Goal: Task Accomplishment & Management: Complete application form

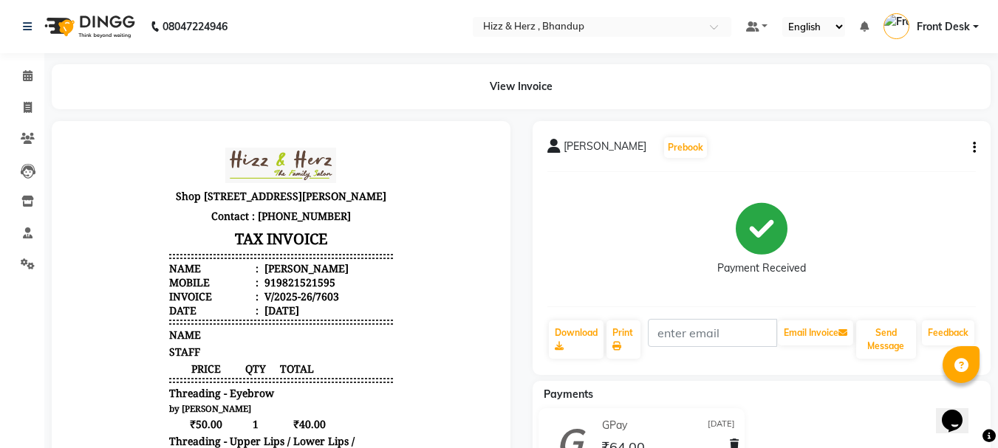
drag, startPoint x: 0, startPoint y: 0, endPoint x: 920, endPoint y: 147, distance: 931.9
click at [920, 147] on div "MR. ABHISHEK GADEKAR Prebook" at bounding box center [761, 148] width 429 height 24
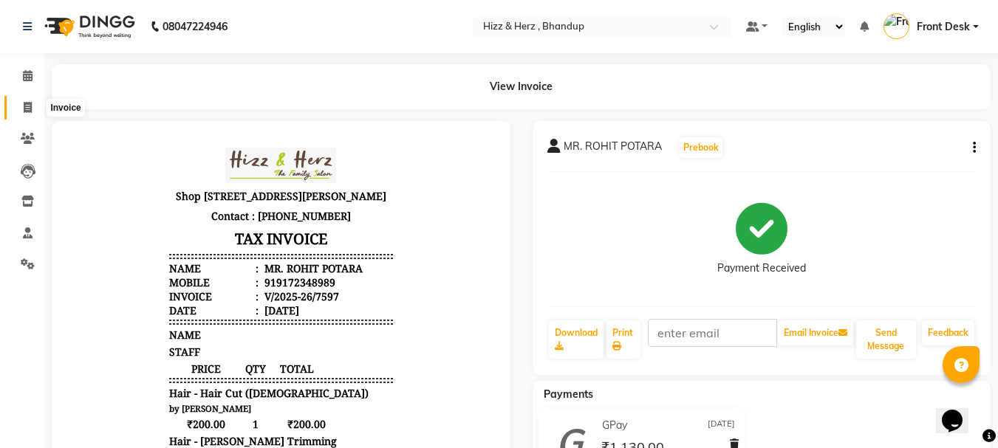
click at [27, 106] on icon at bounding box center [28, 107] width 8 height 11
select select "service"
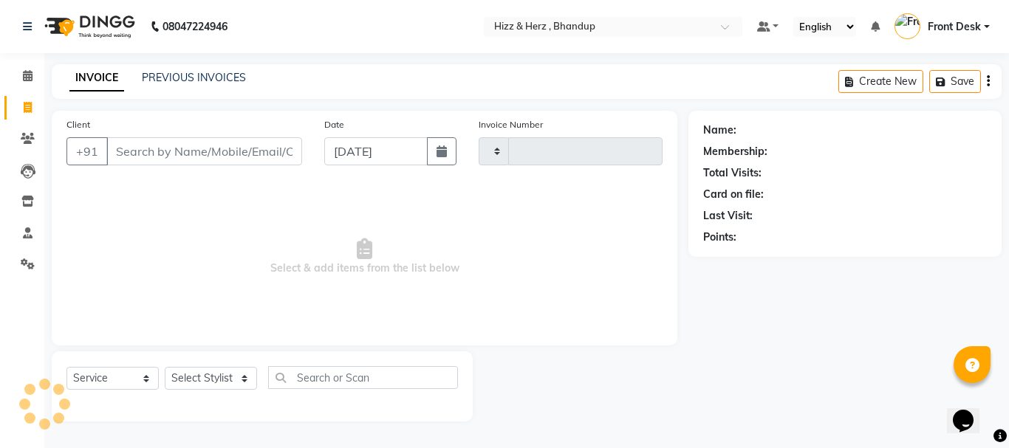
type input "7604"
click at [177, 154] on input "Client" at bounding box center [204, 151] width 196 height 28
select select "629"
click at [21, 134] on icon at bounding box center [28, 138] width 14 height 11
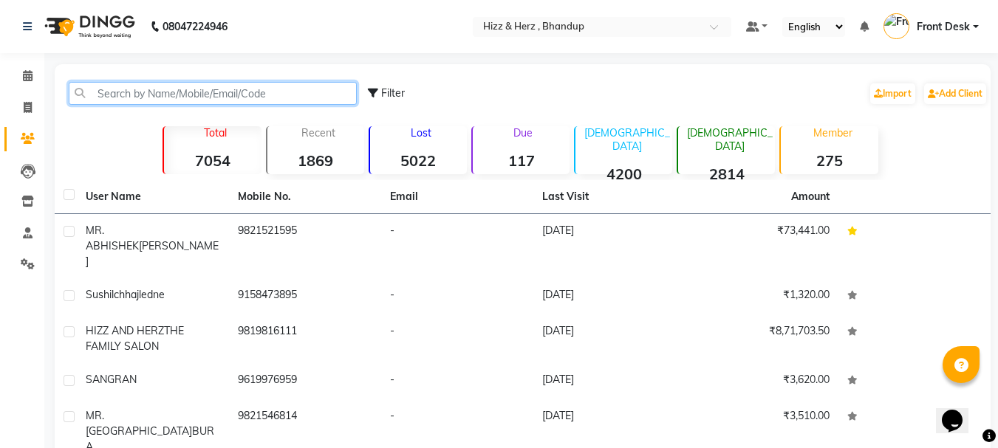
click at [205, 99] on input "text" at bounding box center [213, 93] width 288 height 23
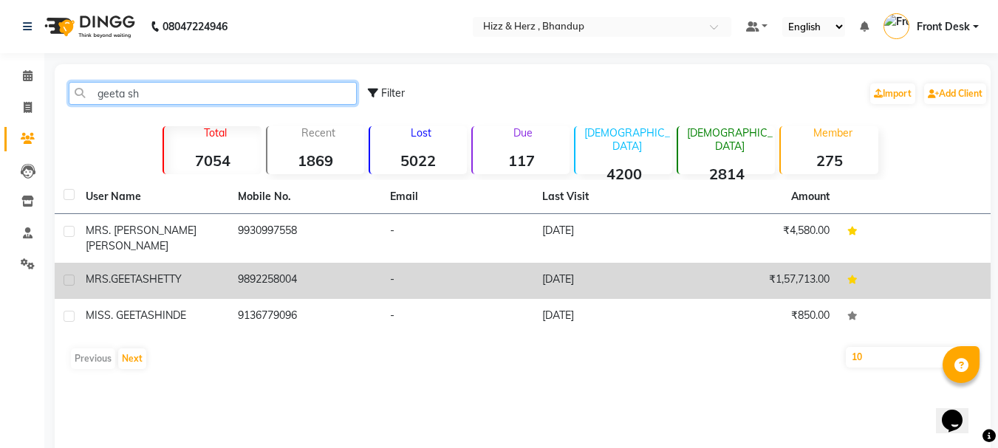
type input "geeta sh"
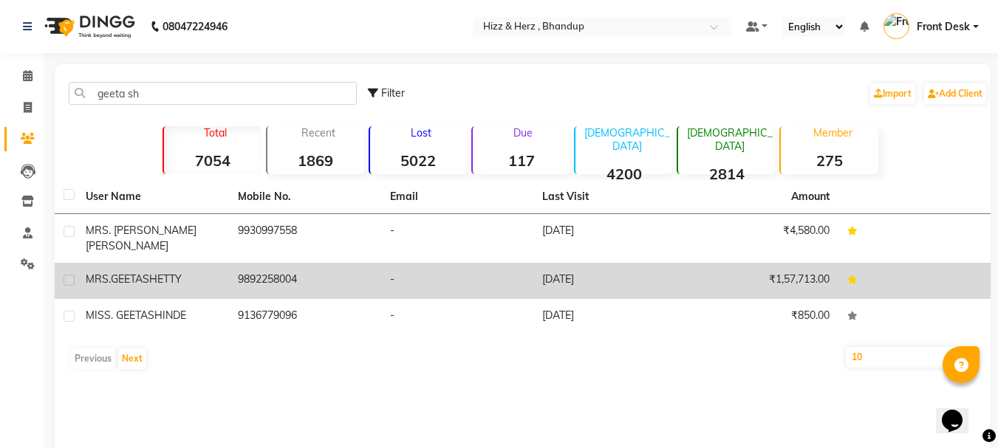
click at [275, 267] on td "9892258004" at bounding box center [305, 281] width 152 height 36
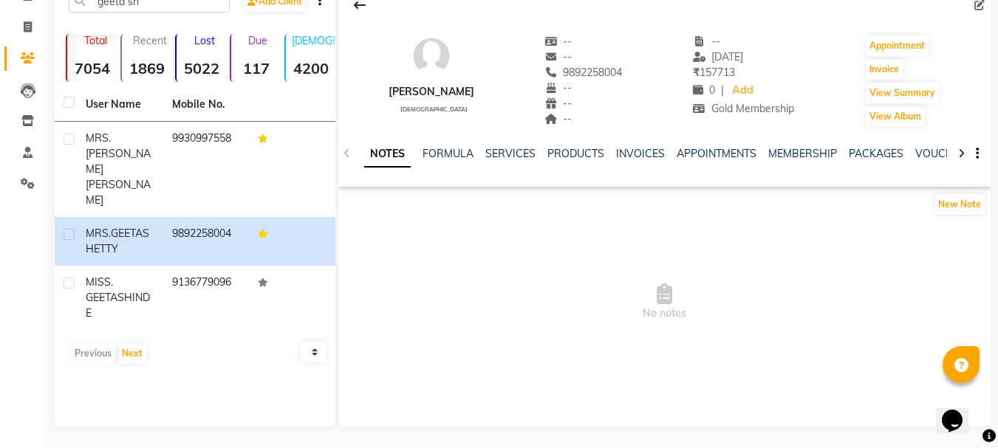
scroll to position [81, 0]
click at [637, 148] on link "INVOICES" at bounding box center [640, 152] width 49 height 13
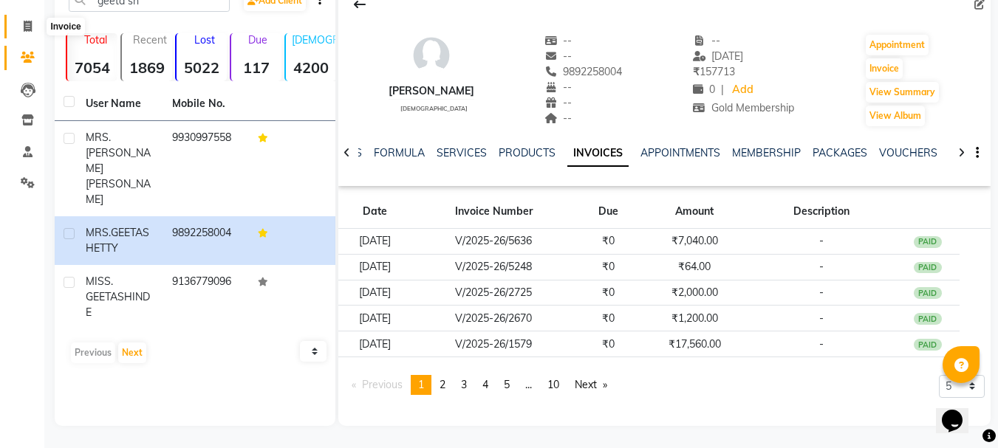
click at [27, 30] on icon at bounding box center [28, 26] width 8 height 11
select select "629"
select select "service"
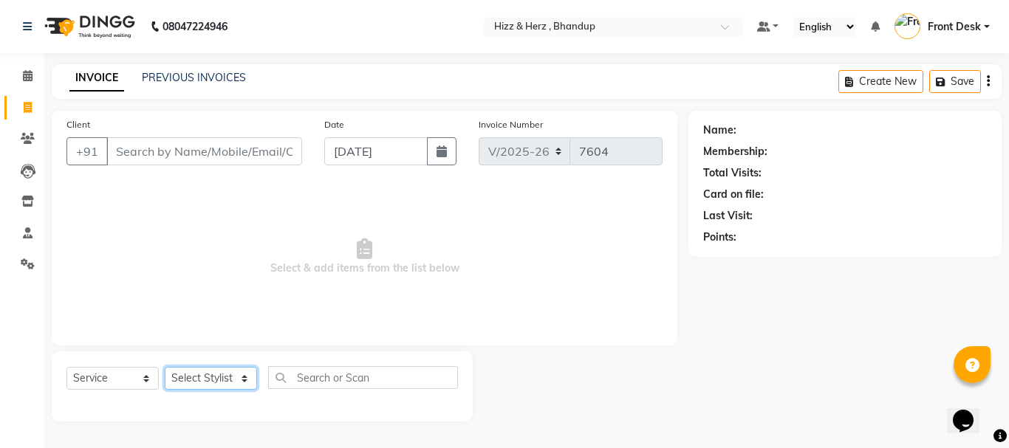
click at [239, 371] on select "Select Stylist Front Desk Gaurav Sharma HIZZ & HERZ 2 IRFAN AHMAD Jigna Goswami…" at bounding box center [211, 378] width 92 height 23
click at [238, 377] on select "Select Stylist Front Desk Gaurav Sharma HIZZ & HERZ 2 IRFAN AHMAD Jigna Goswami…" at bounding box center [211, 378] width 92 height 23
select select "9146"
click at [165, 367] on select "Select Stylist Front Desk Gaurav Sharma HIZZ & HERZ 2 IRFAN AHMAD Jigna Goswami…" at bounding box center [211, 378] width 92 height 23
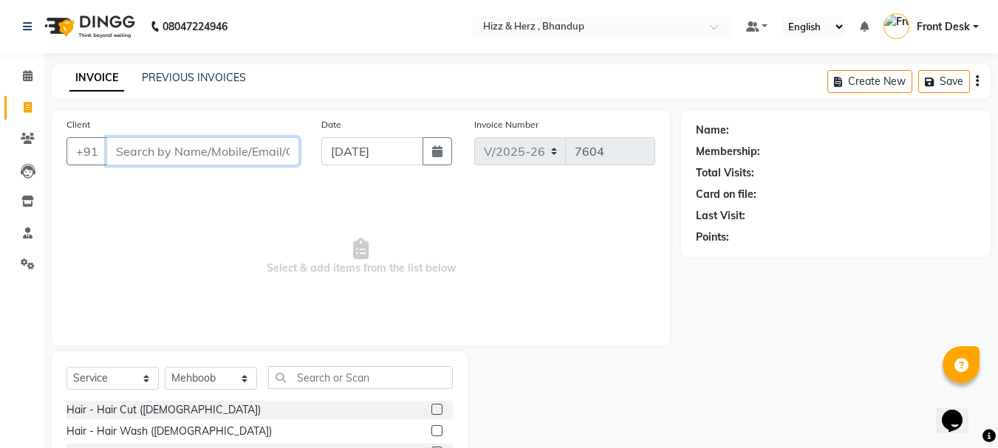
click at [240, 154] on input "Client" at bounding box center [202, 151] width 193 height 28
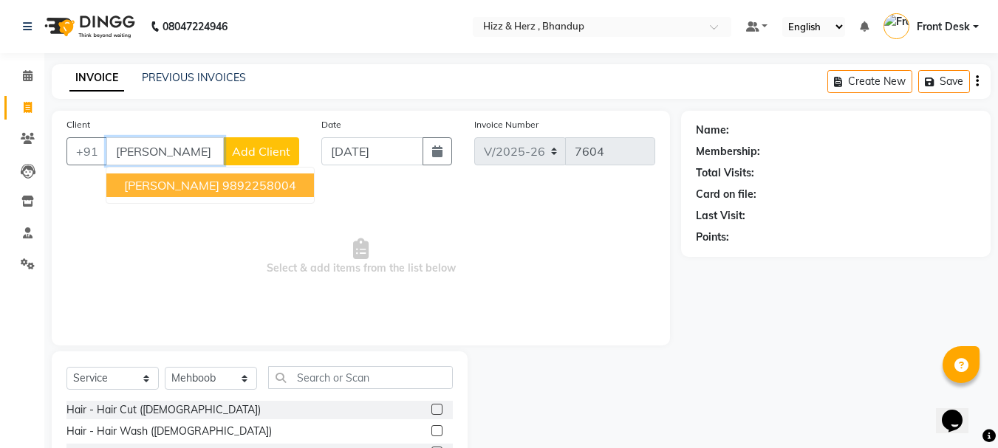
click at [247, 178] on ngb-highlight "9892258004" at bounding box center [259, 185] width 74 height 15
type input "9892258004"
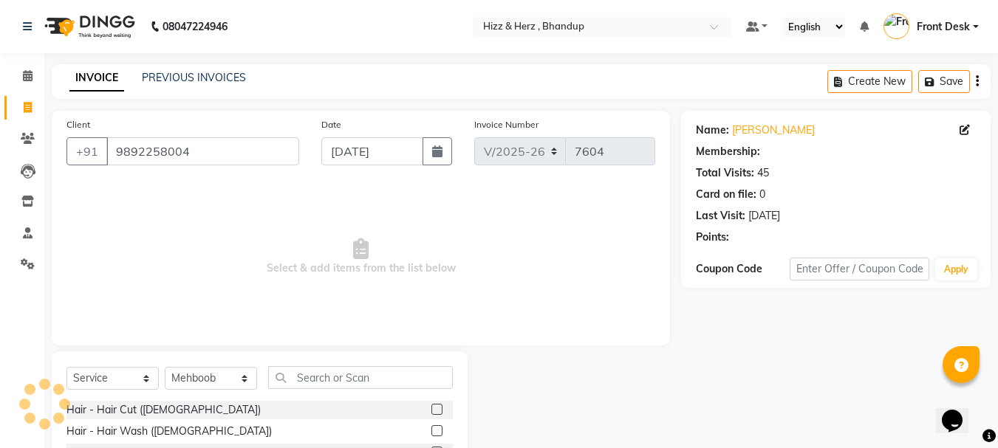
select select "1: Object"
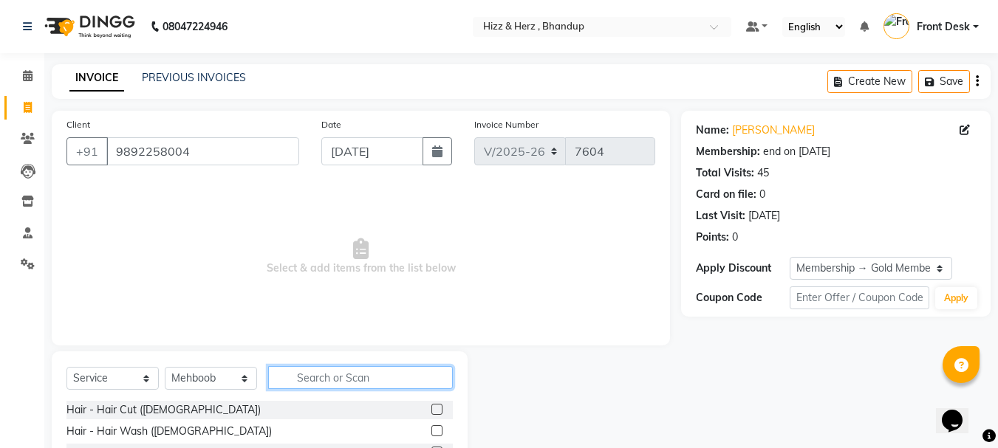
click at [341, 381] on input "text" at bounding box center [360, 377] width 185 height 23
type input "wash"
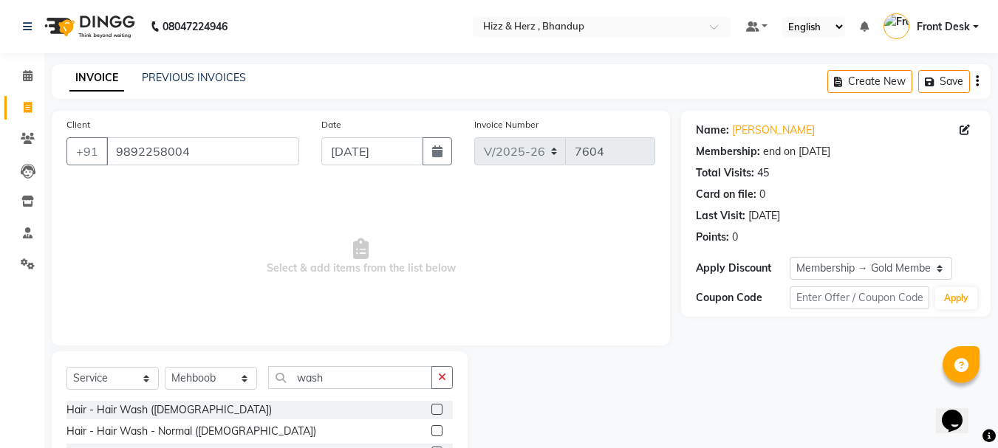
click at [436, 434] on label at bounding box center [436, 430] width 11 height 11
click at [436, 434] on input "checkbox" at bounding box center [436, 432] width 10 height 10
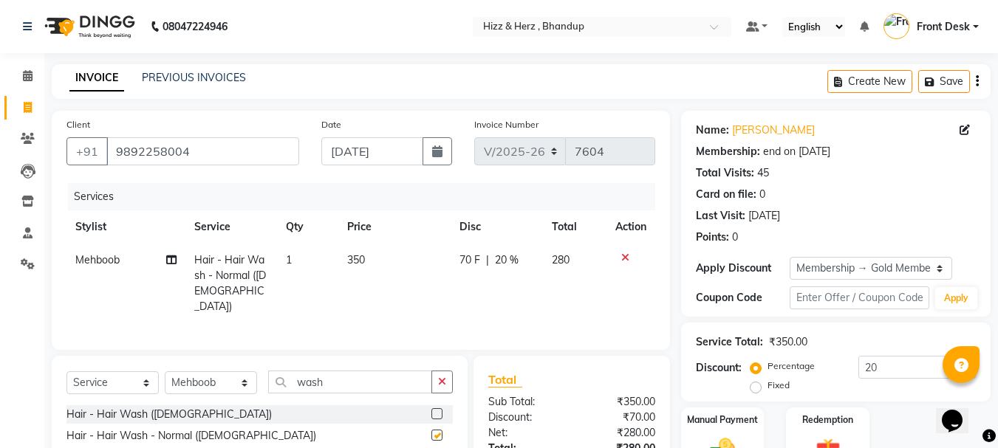
checkbox input "false"
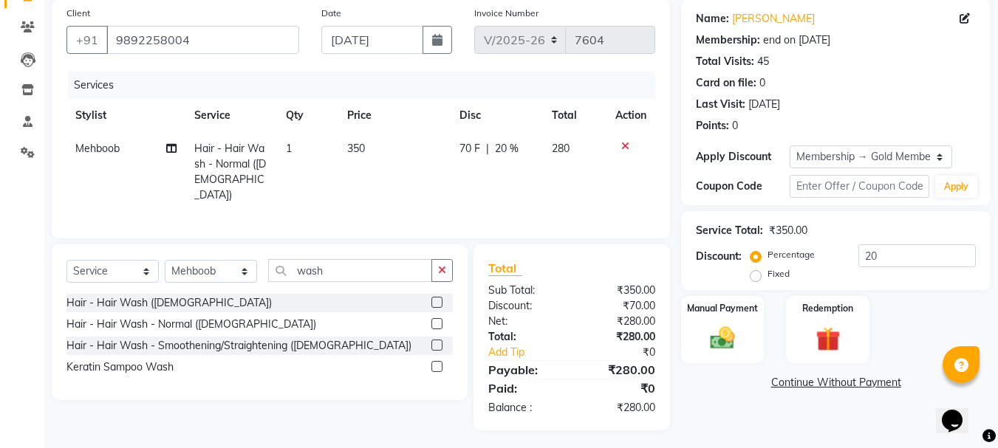
click at [358, 147] on span "350" at bounding box center [356, 148] width 18 height 13
select select "9146"
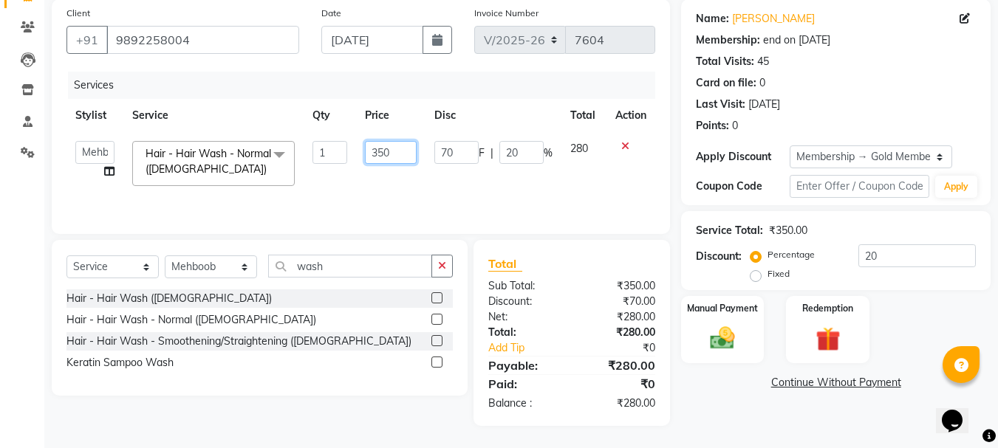
click at [383, 149] on input "350" at bounding box center [390, 152] width 51 height 23
type input "400"
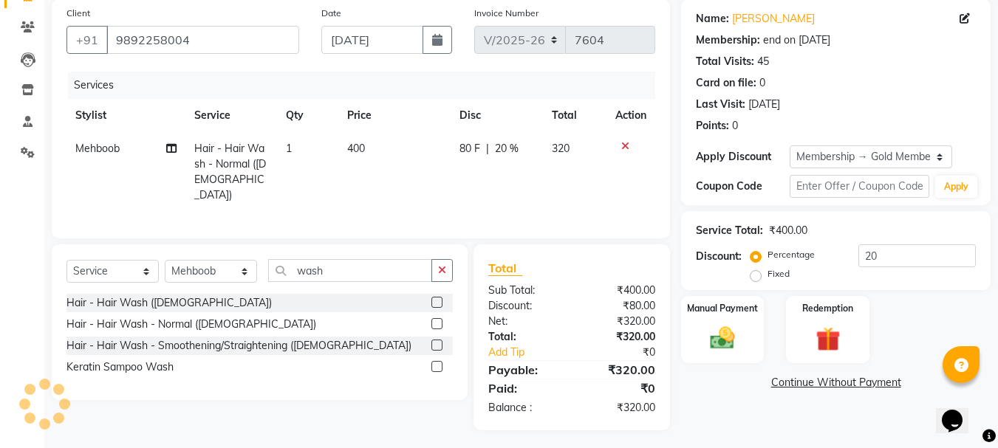
click at [396, 171] on td "400" at bounding box center [394, 172] width 112 height 80
select select "9146"
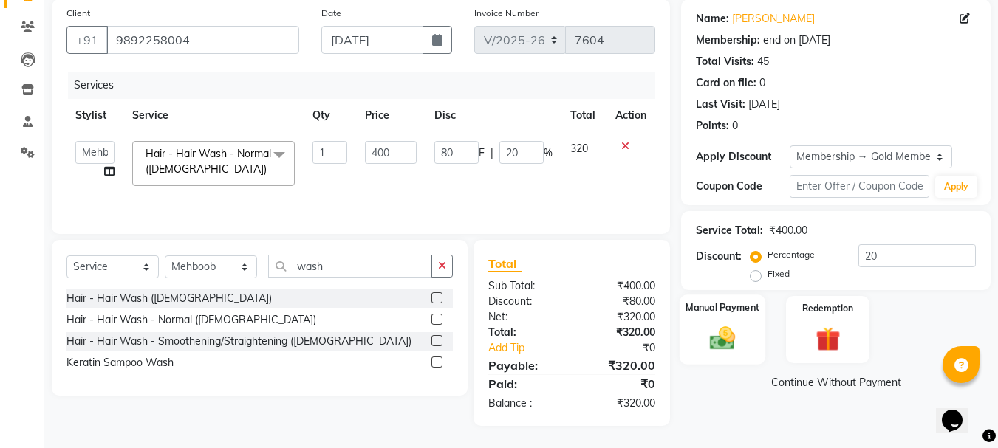
click at [720, 339] on img at bounding box center [722, 338] width 41 height 30
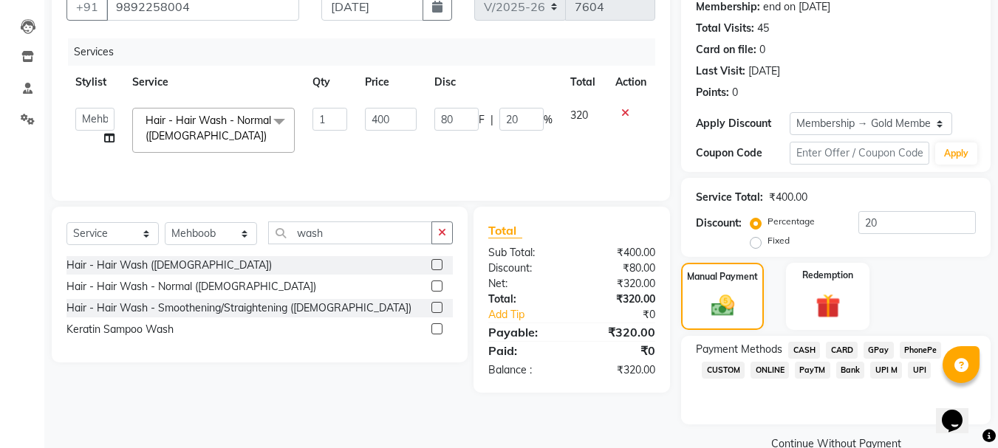
scroll to position [174, 0]
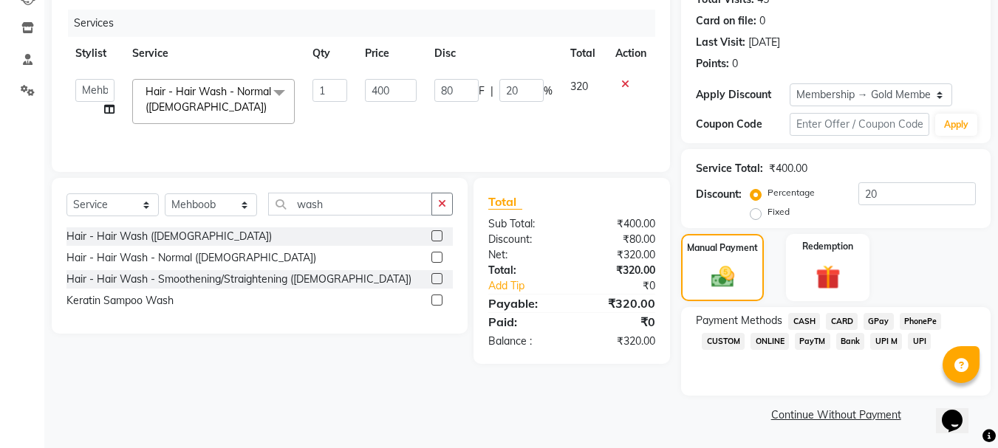
click at [885, 318] on span "GPay" at bounding box center [878, 321] width 30 height 17
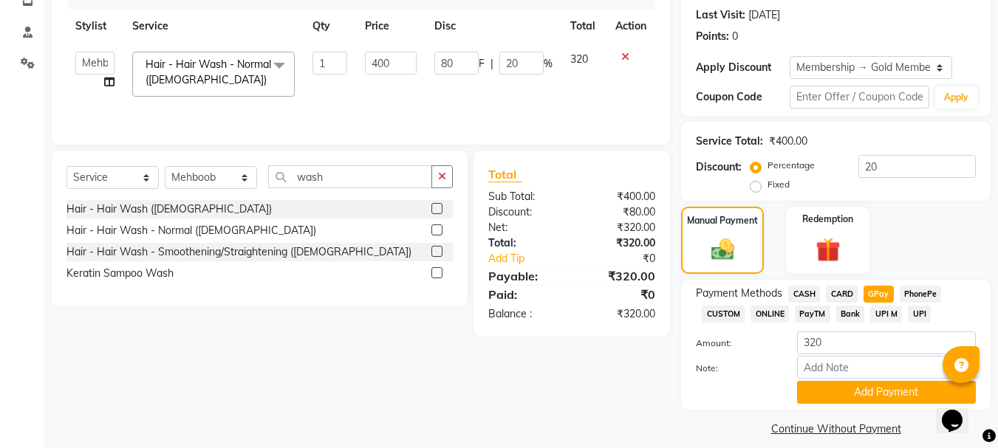
scroll to position [215, 0]
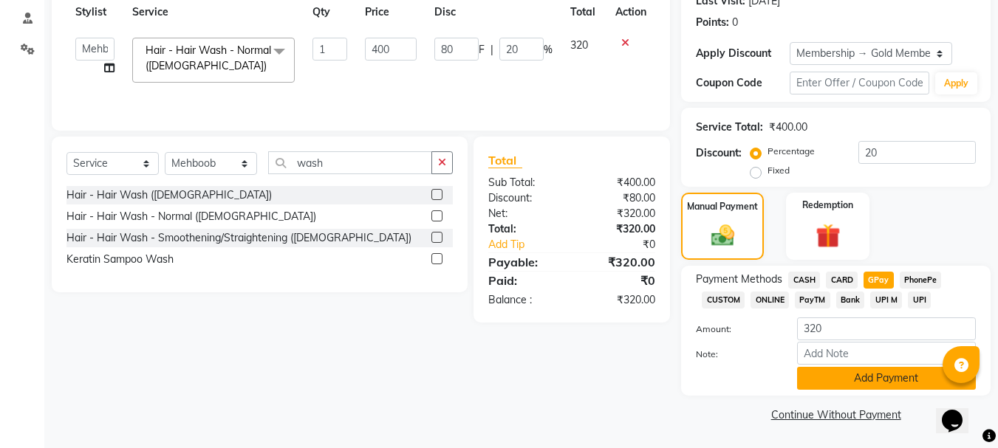
click at [877, 372] on button "Add Payment" at bounding box center [886, 378] width 179 height 23
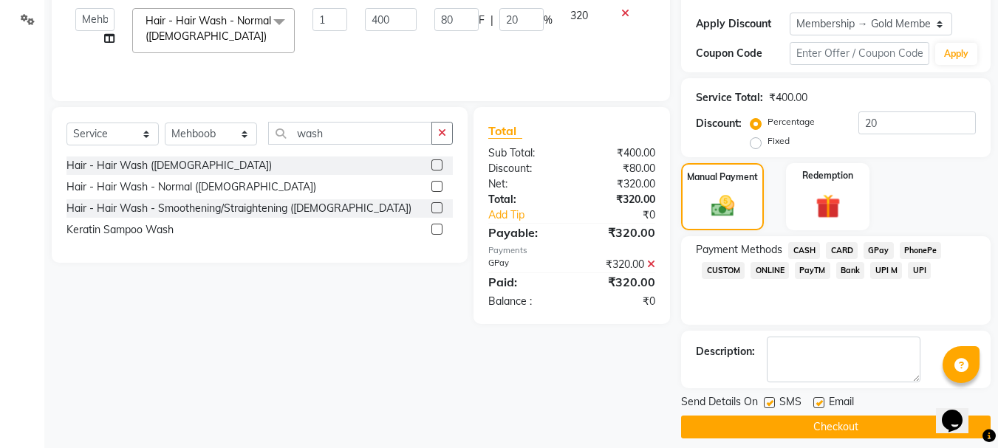
scroll to position [257, 0]
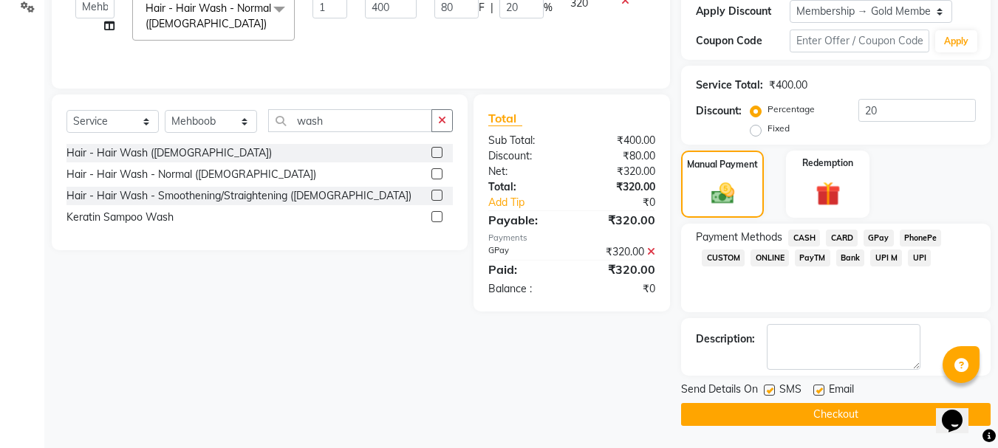
click at [855, 405] on button "Checkout" at bounding box center [835, 414] width 309 height 23
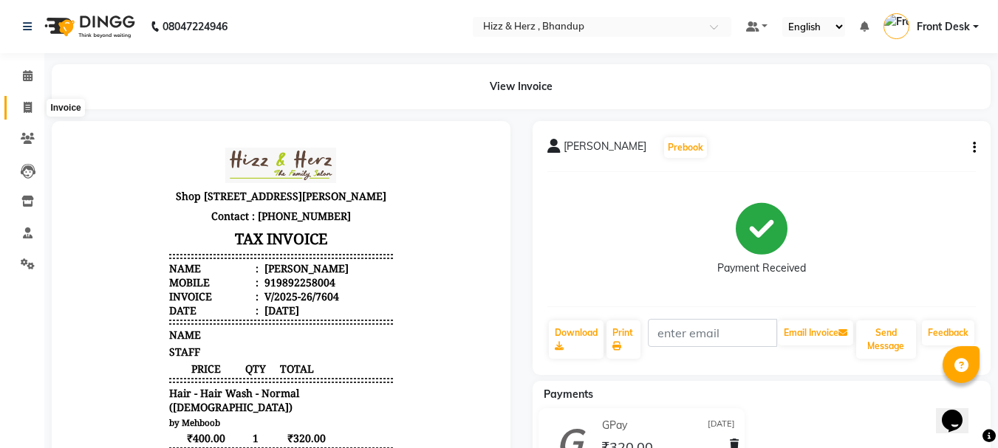
click at [28, 102] on icon at bounding box center [28, 107] width 8 height 11
select select "629"
select select "service"
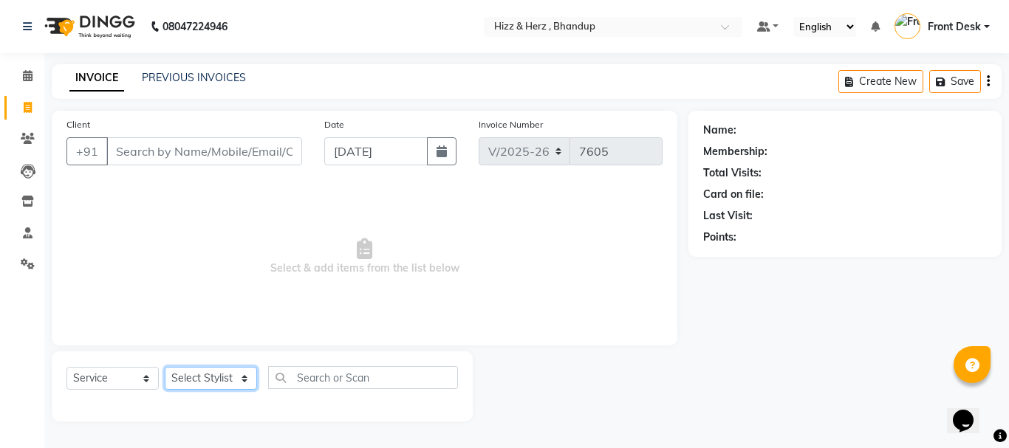
click at [244, 380] on select "Select Stylist Front Desk Gaurav Sharma HIZZ & HERZ 2 IRFAN AHMAD Jigna Goswami…" at bounding box center [211, 378] width 92 height 23
select select "9145"
click at [165, 367] on select "Select Stylist Front Desk Gaurav Sharma HIZZ & HERZ 2 IRFAN AHMAD Jigna Goswami…" at bounding box center [211, 378] width 92 height 23
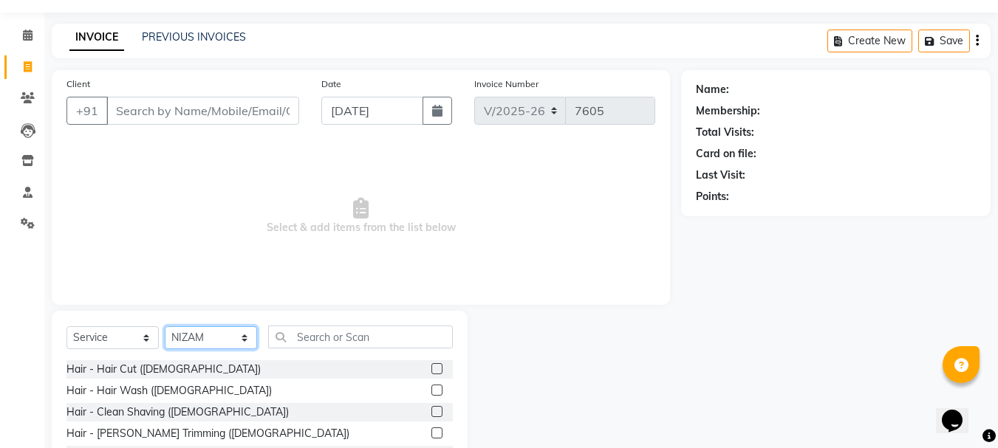
scroll to position [74, 0]
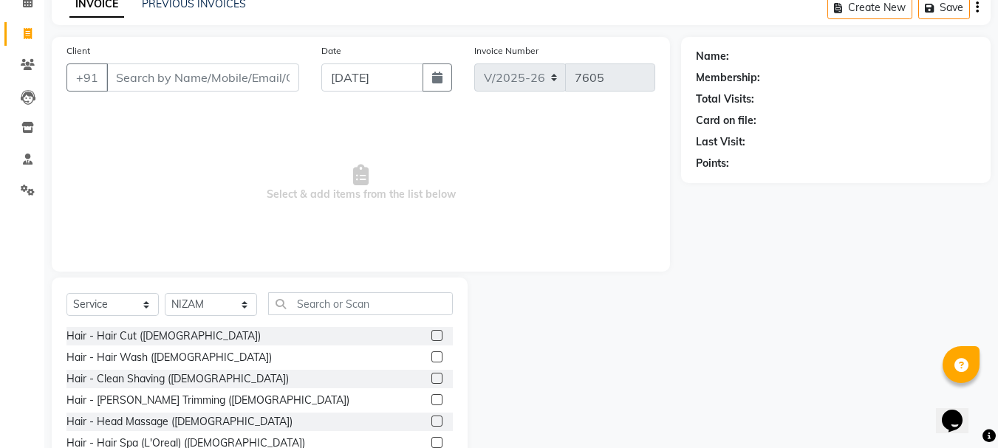
click at [431, 332] on label at bounding box center [436, 335] width 11 height 11
click at [431, 332] on input "checkbox" at bounding box center [436, 337] width 10 height 10
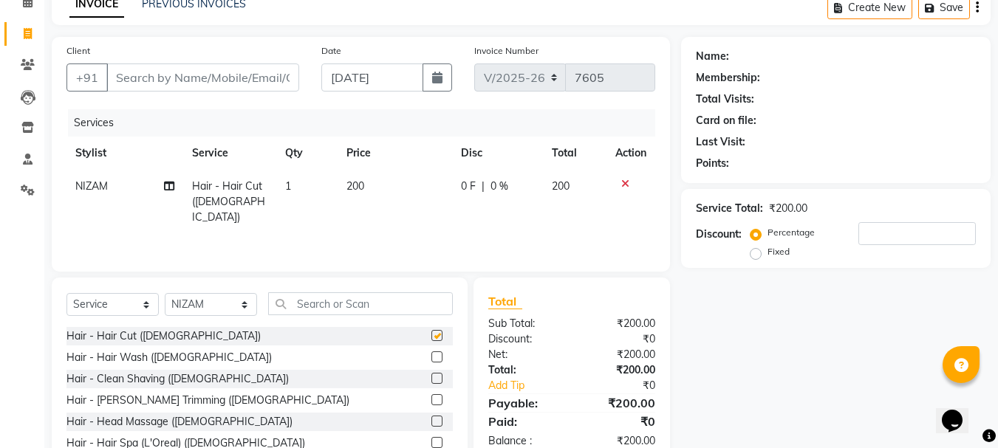
checkbox input "false"
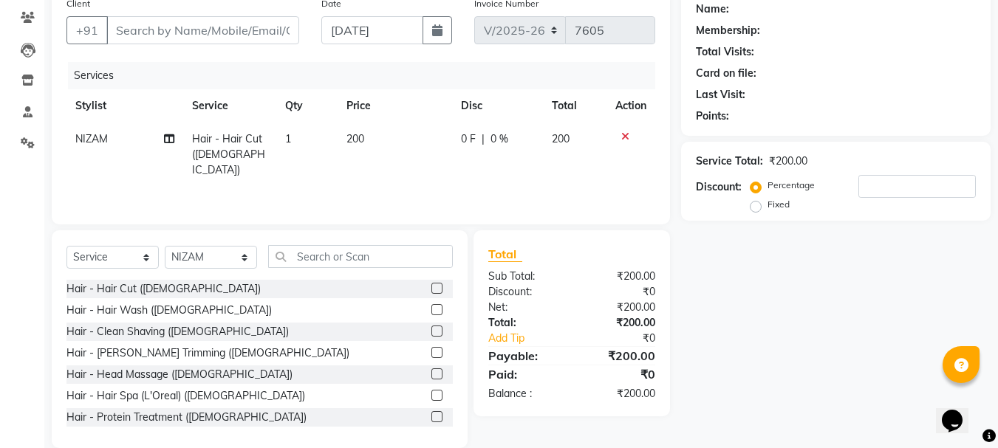
scroll to position [143, 0]
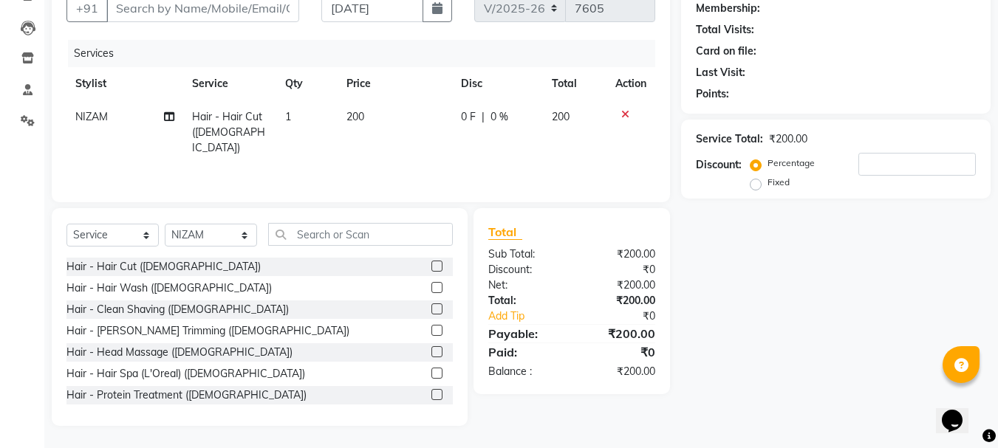
click at [431, 309] on label at bounding box center [436, 309] width 11 height 11
click at [431, 309] on input "checkbox" at bounding box center [436, 310] width 10 height 10
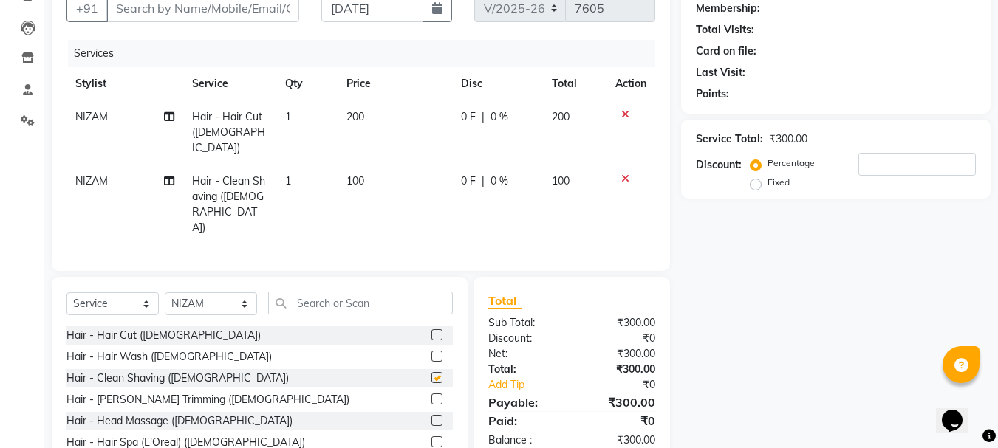
checkbox input "false"
click at [431, 415] on label at bounding box center [436, 420] width 11 height 11
click at [431, 417] on input "checkbox" at bounding box center [436, 422] width 10 height 10
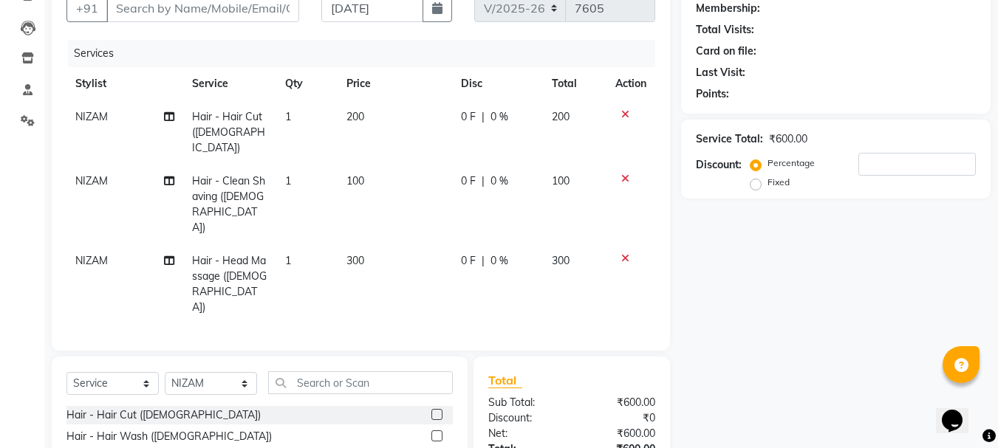
checkbox input "false"
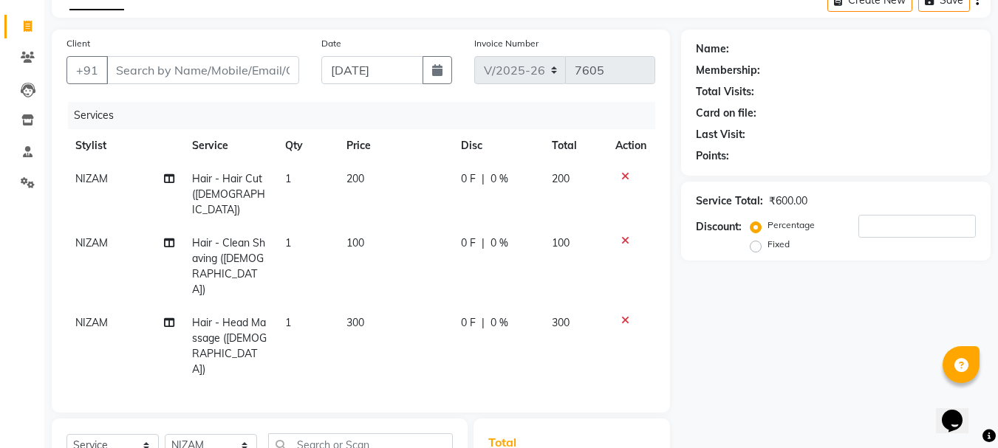
scroll to position [0, 0]
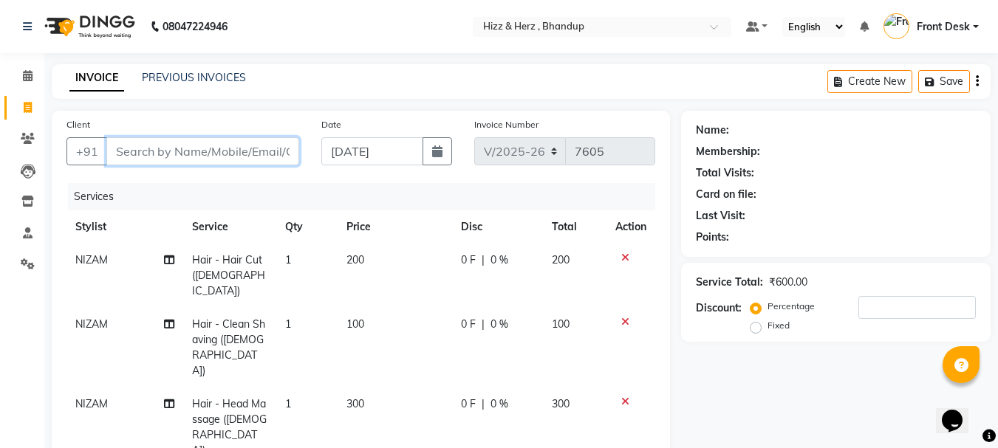
click at [278, 150] on input "Client" at bounding box center [202, 151] width 193 height 28
click at [624, 397] on icon at bounding box center [625, 402] width 8 height 10
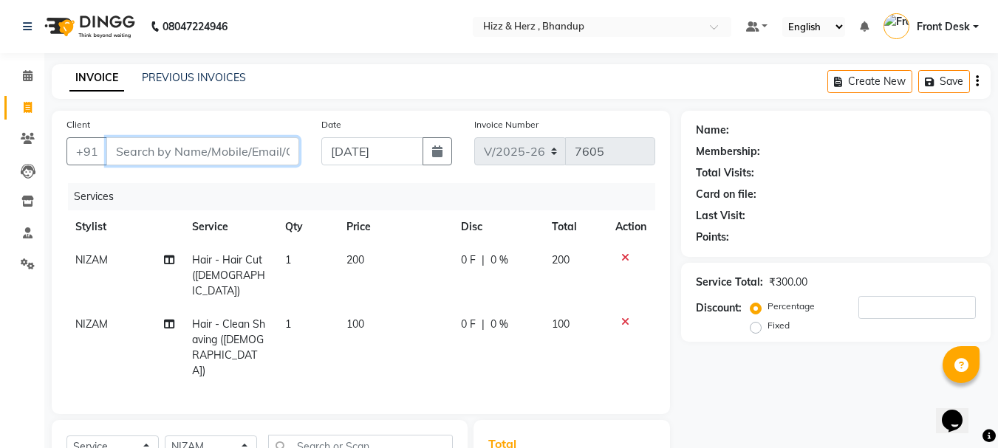
click at [283, 153] on input "Client" at bounding box center [202, 151] width 193 height 28
click at [266, 148] on input "Client" at bounding box center [202, 151] width 193 height 28
type input "9"
type input "0"
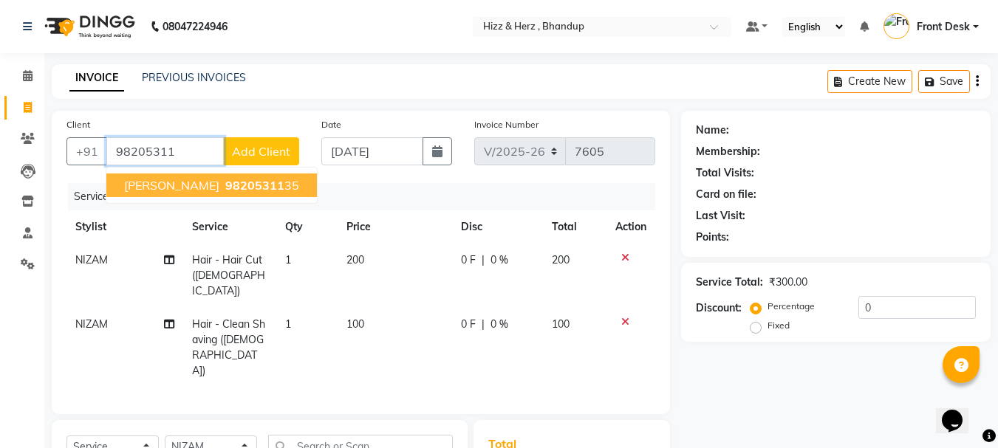
click at [273, 181] on span "98205311" at bounding box center [254, 185] width 59 height 15
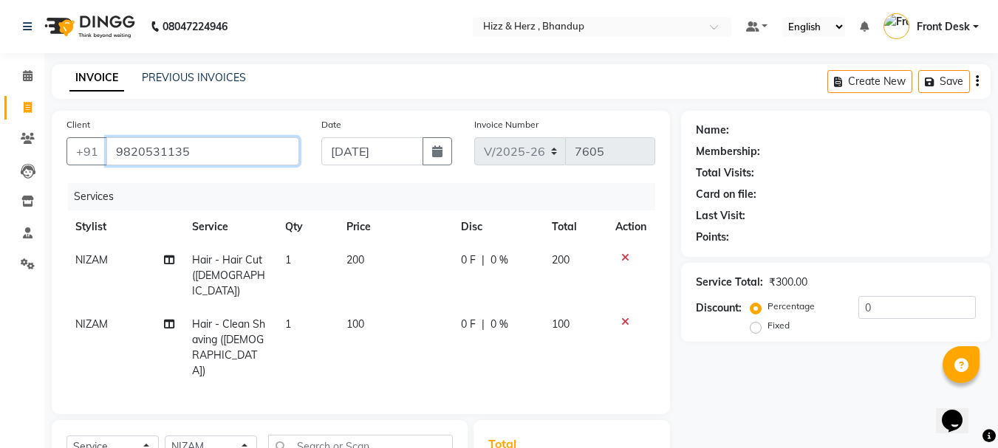
type input "9820531135"
select select "1: Object"
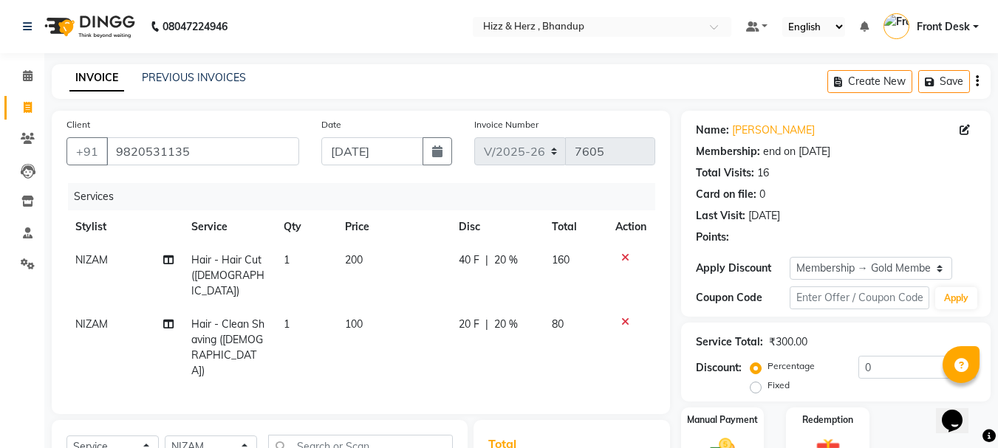
type input "20"
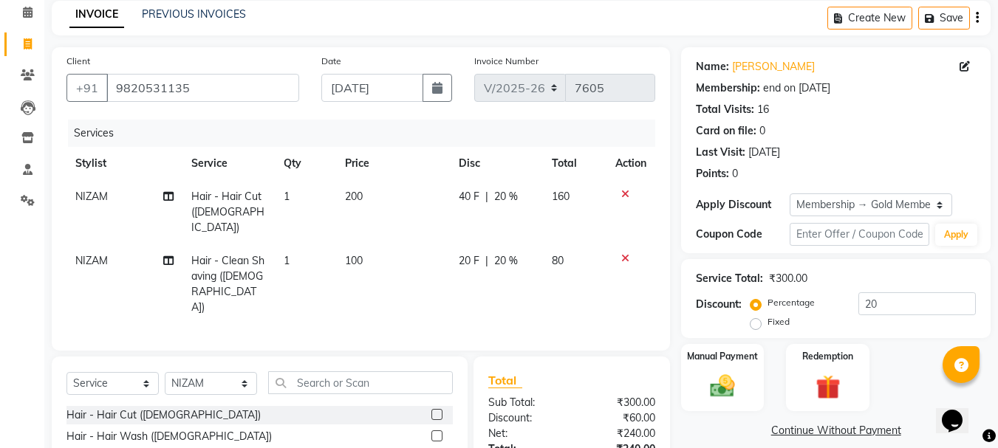
scroll to position [177, 0]
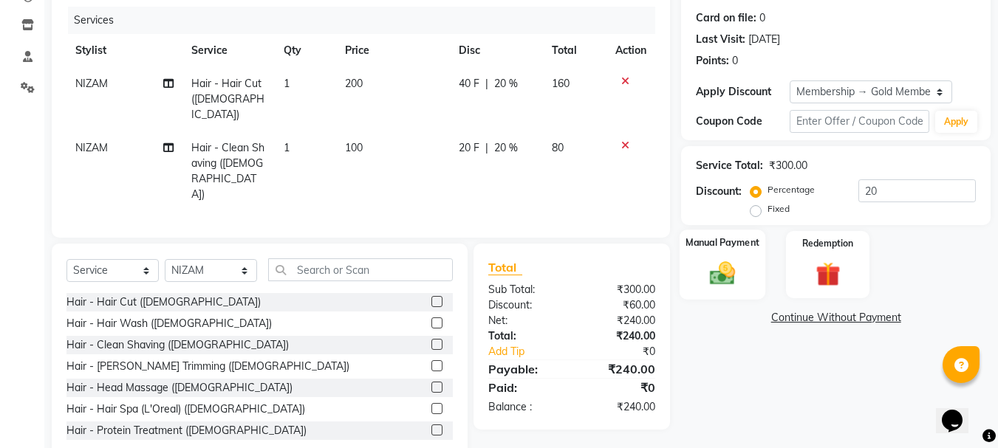
click at [723, 276] on img at bounding box center [722, 273] width 41 height 30
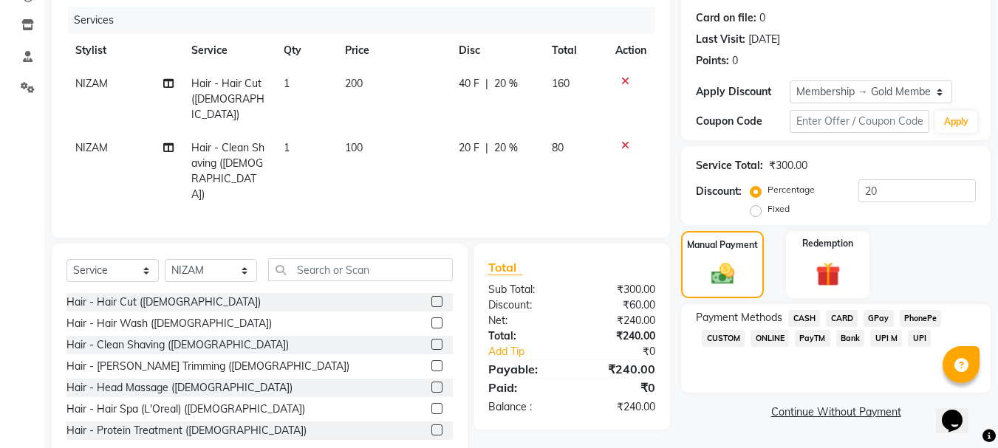
click at [876, 318] on span "GPay" at bounding box center [878, 318] width 30 height 17
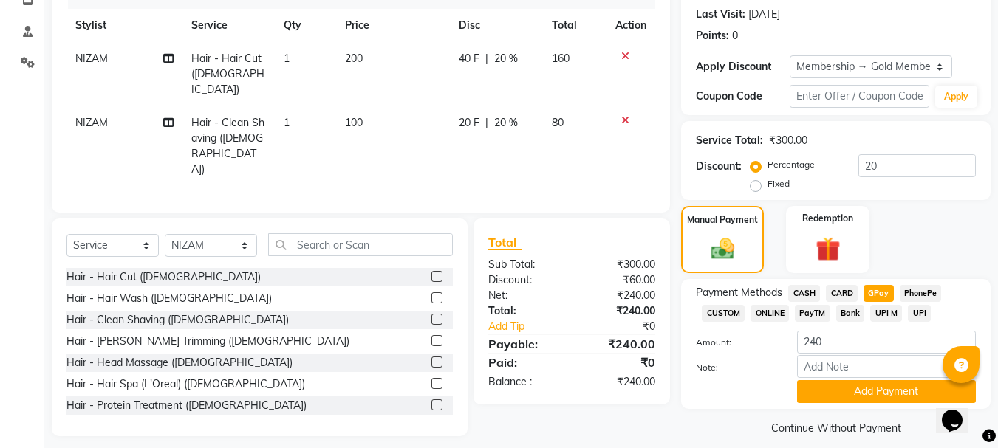
scroll to position [215, 0]
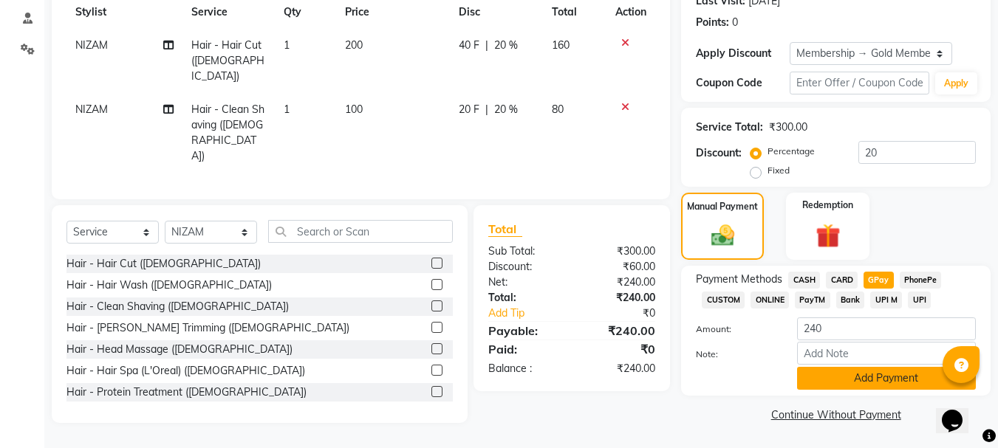
click at [844, 380] on button "Add Payment" at bounding box center [886, 378] width 179 height 23
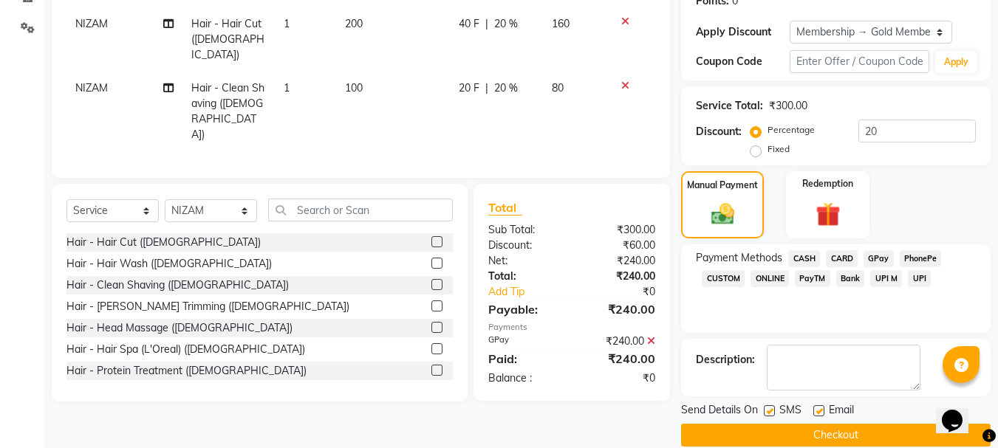
scroll to position [257, 0]
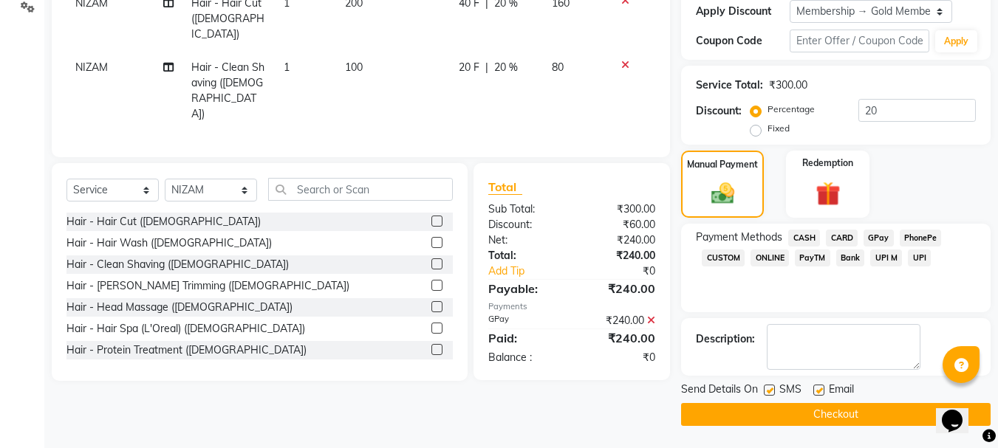
click at [841, 420] on button "Checkout" at bounding box center [835, 414] width 309 height 23
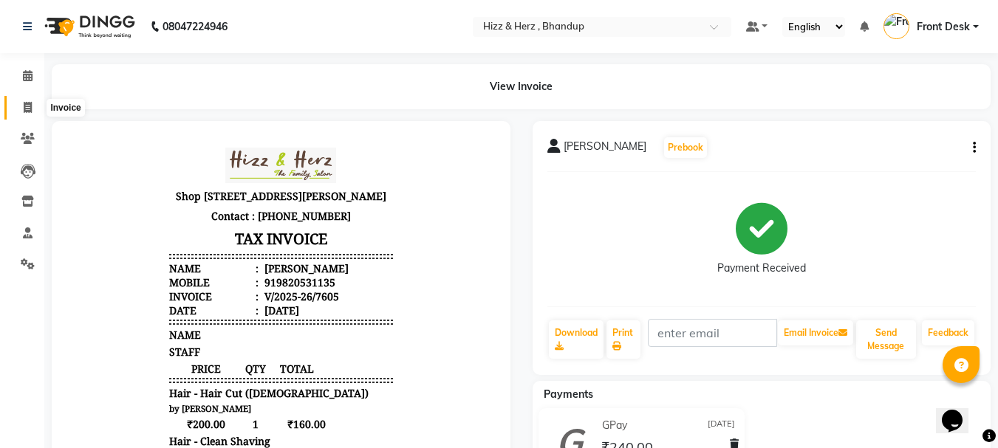
click at [24, 102] on icon at bounding box center [28, 107] width 8 height 11
select select "service"
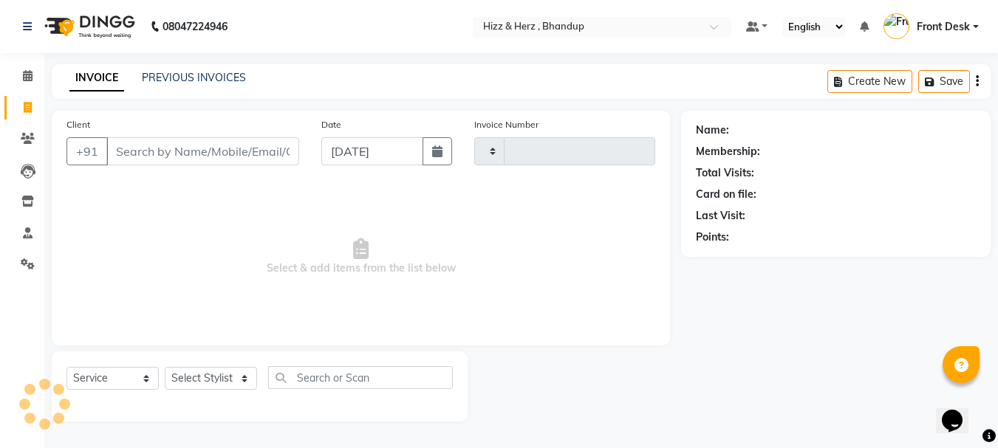
type input "7606"
select select "629"
click at [135, 149] on input "Client" at bounding box center [204, 151] width 196 height 28
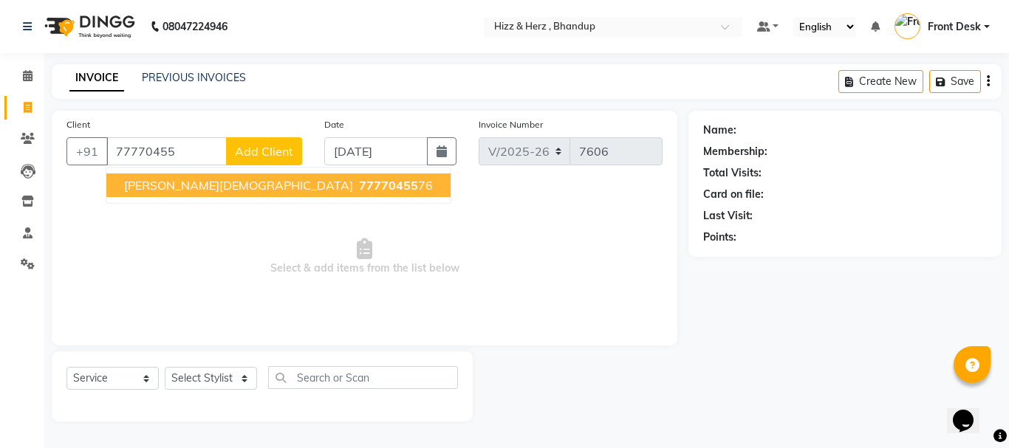
click at [153, 188] on span "MR. VEDANT CHAVAN" at bounding box center [238, 185] width 229 height 15
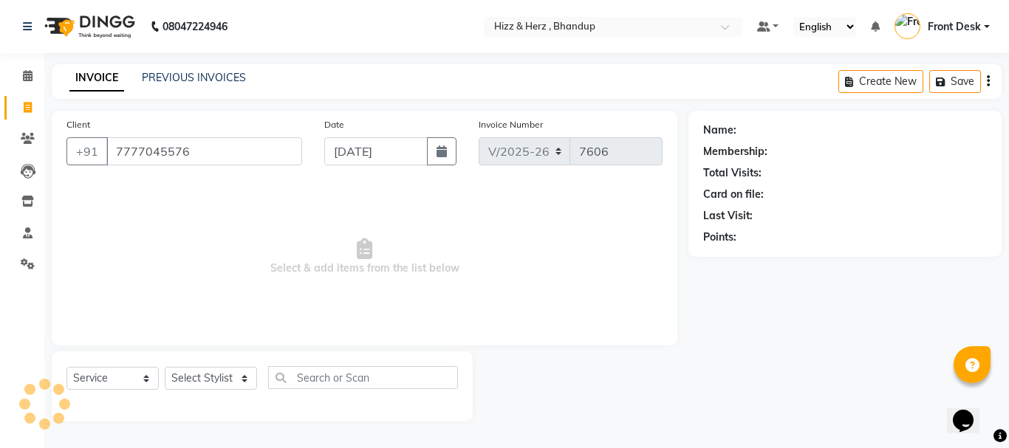
type input "7777045576"
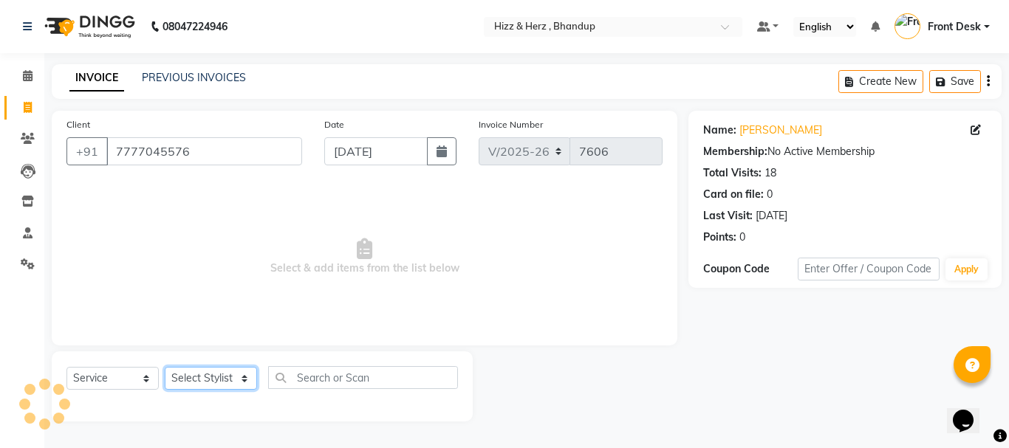
click at [231, 374] on select "Select Stylist Front Desk Gaurav Sharma HIZZ & HERZ 2 IRFAN AHMAD Jigna Goswami…" at bounding box center [211, 378] width 92 height 23
click at [240, 377] on select "Select Stylist Front Desk Gaurav Sharma HIZZ & HERZ 2 IRFAN AHMAD Jigna Goswami…" at bounding box center [211, 378] width 92 height 23
select select "33193"
click at [165, 367] on select "Select Stylist Front Desk Gaurav Sharma HIZZ & HERZ 2 IRFAN AHMAD Jigna Goswami…" at bounding box center [211, 378] width 92 height 23
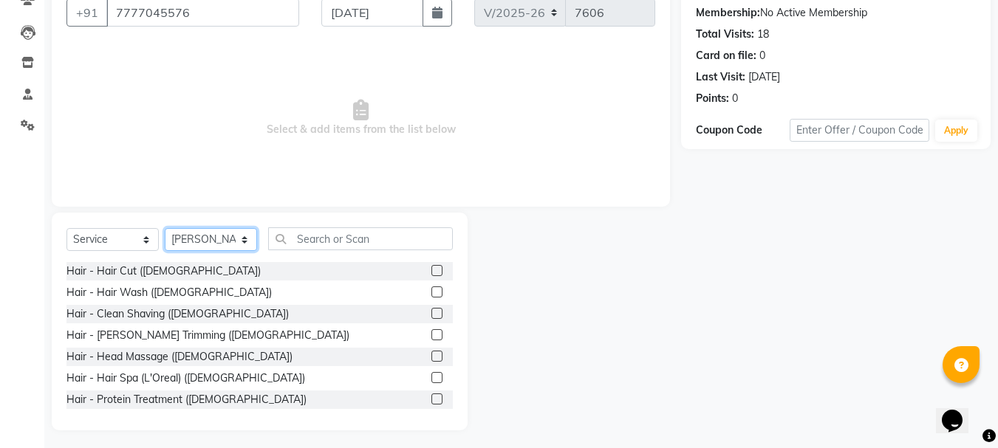
scroll to position [143, 0]
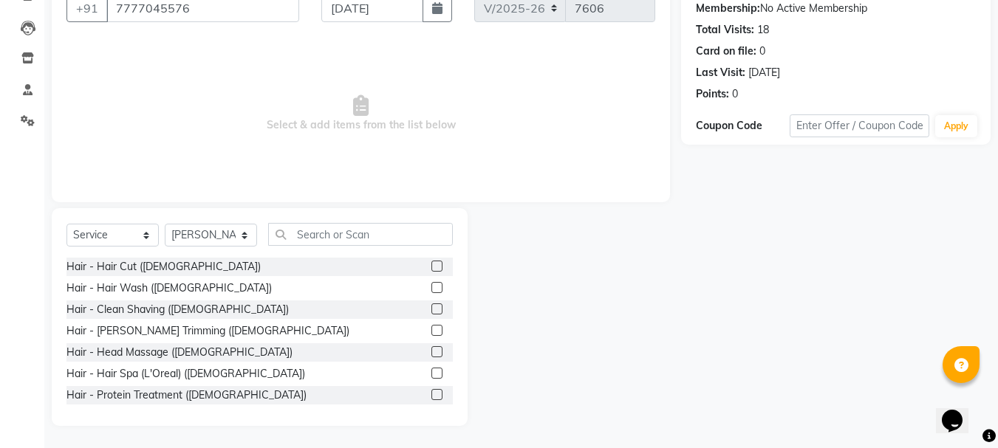
click at [431, 263] on label at bounding box center [436, 266] width 11 height 11
click at [431, 263] on input "checkbox" at bounding box center [436, 267] width 10 height 10
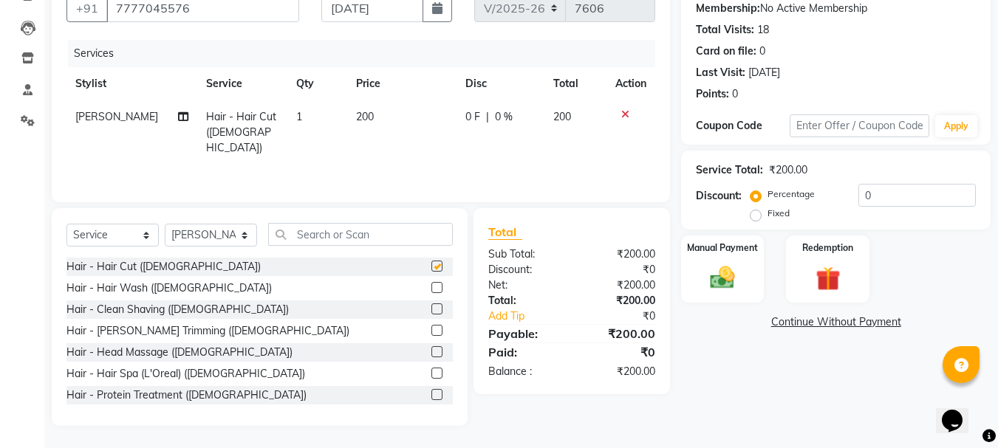
checkbox input "false"
click at [728, 278] on img at bounding box center [722, 278] width 41 height 30
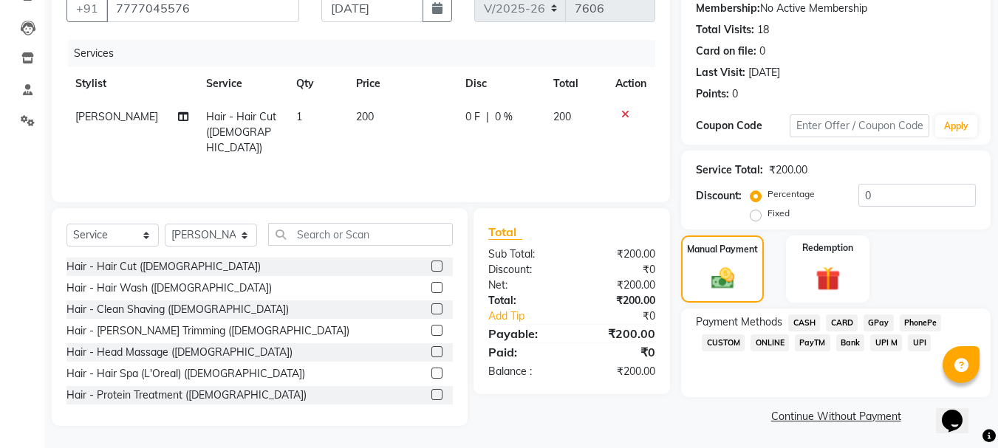
click at [880, 320] on span "GPay" at bounding box center [878, 323] width 30 height 17
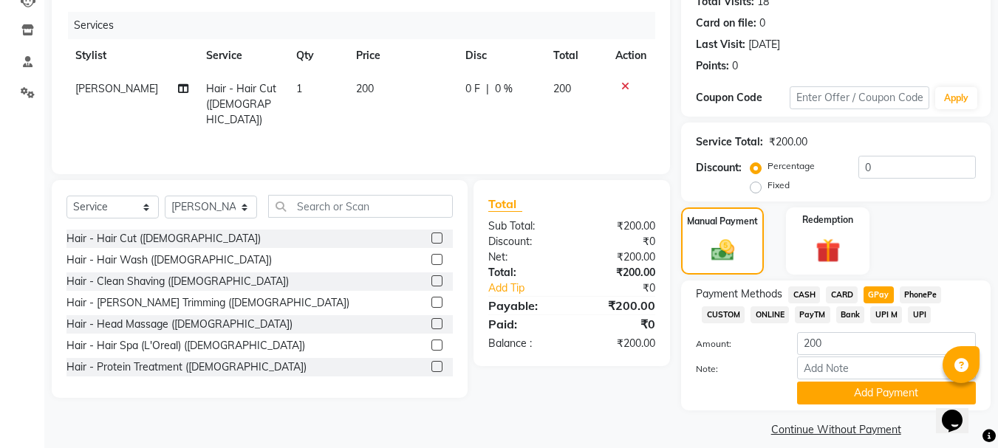
scroll to position [186, 0]
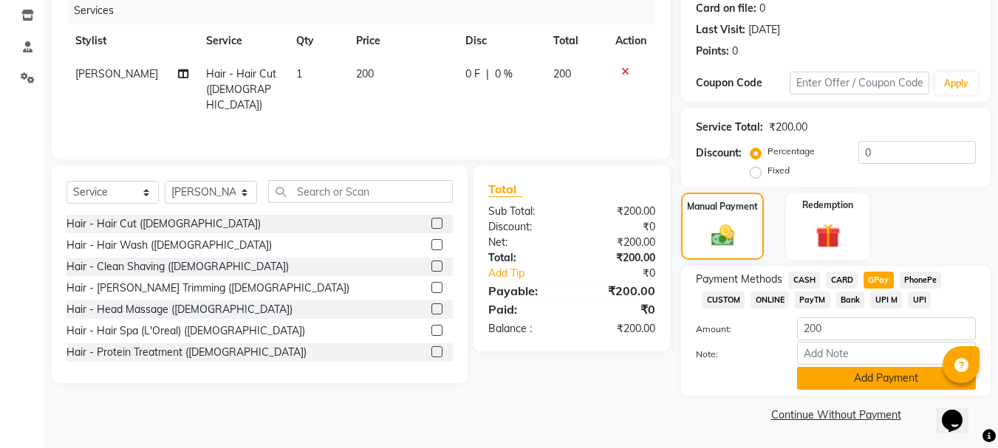
click at [890, 375] on button "Add Payment" at bounding box center [886, 378] width 179 height 23
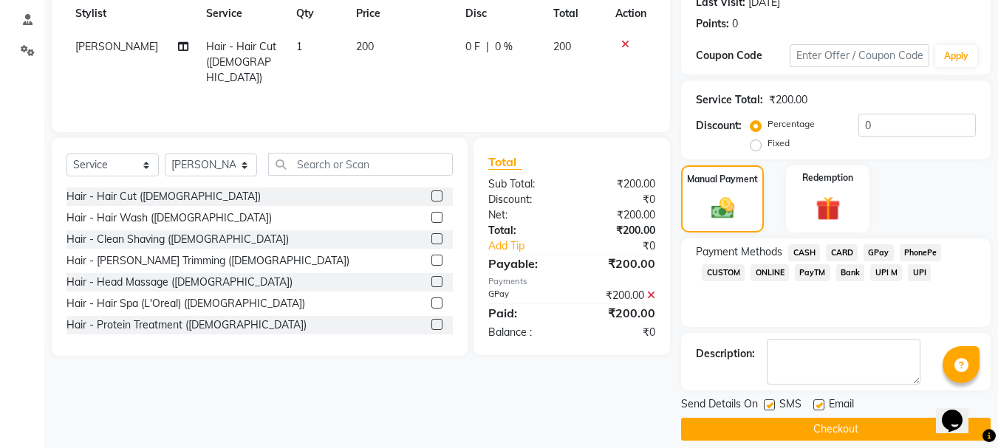
scroll to position [228, 0]
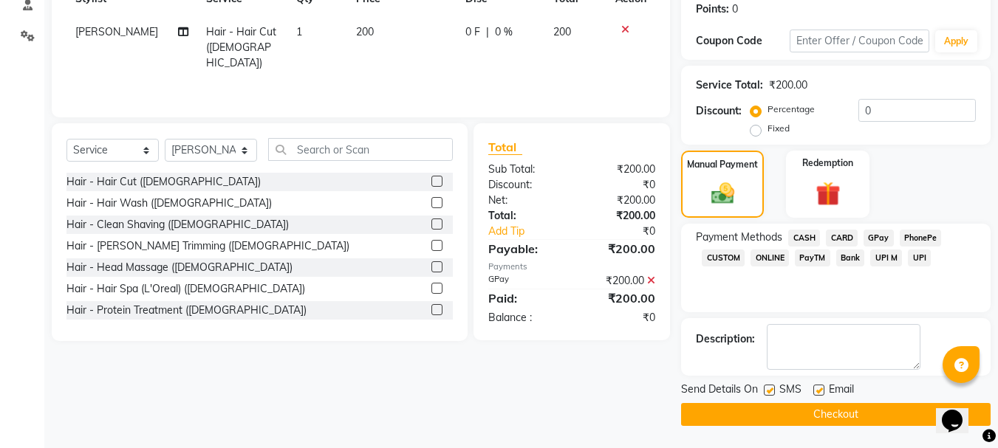
click at [836, 412] on button "Checkout" at bounding box center [835, 414] width 309 height 23
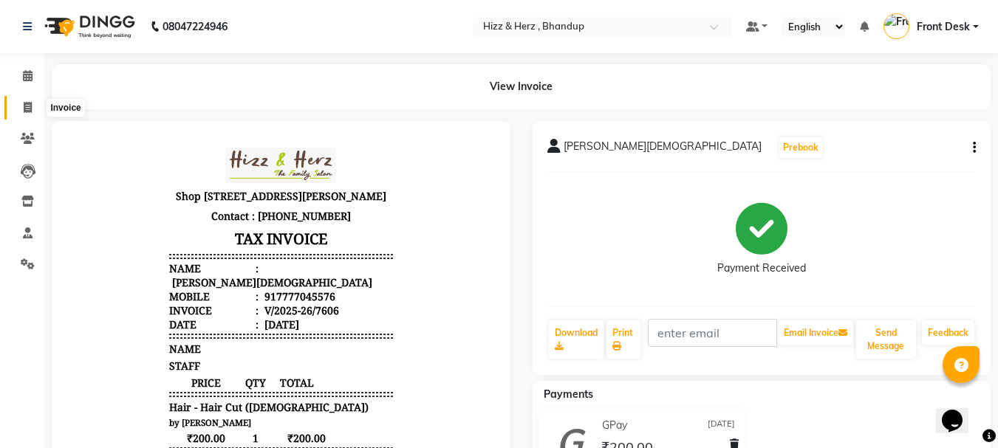
click at [35, 104] on span at bounding box center [28, 108] width 26 height 17
select select "service"
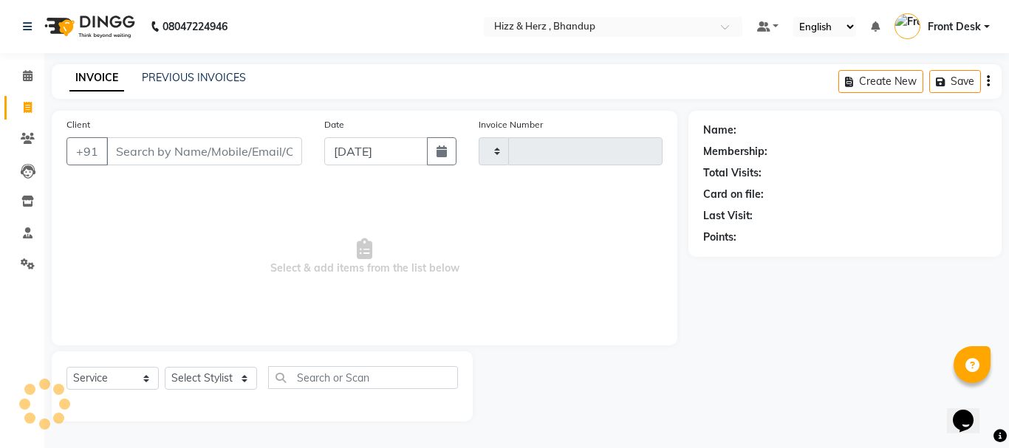
type input "7607"
select select "629"
click at [229, 371] on select "Select Stylist Front Desk Gaurav Sharma HIZZ & HERZ 2 IRFAN AHMAD Jigna Goswami…" at bounding box center [211, 378] width 92 height 23
select select "82789"
click at [165, 367] on select "Select Stylist Front Desk Gaurav Sharma HIZZ & HERZ 2 IRFAN AHMAD Jigna Goswami…" at bounding box center [211, 378] width 92 height 23
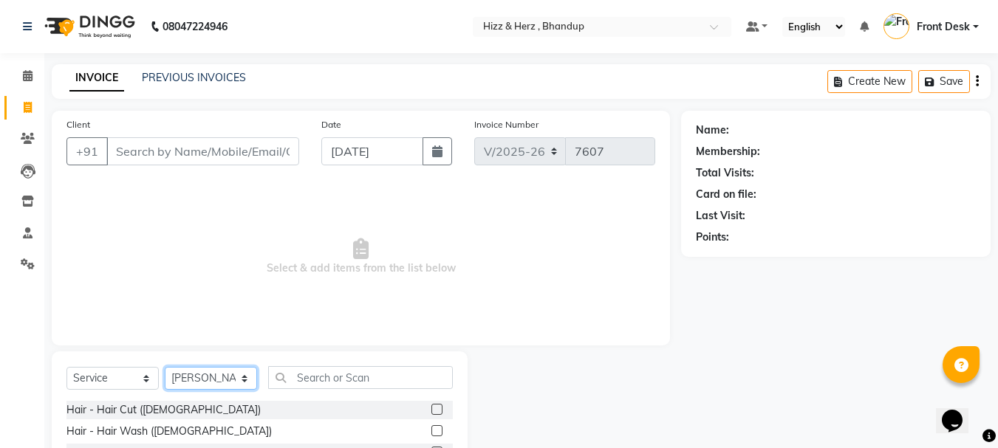
scroll to position [143, 0]
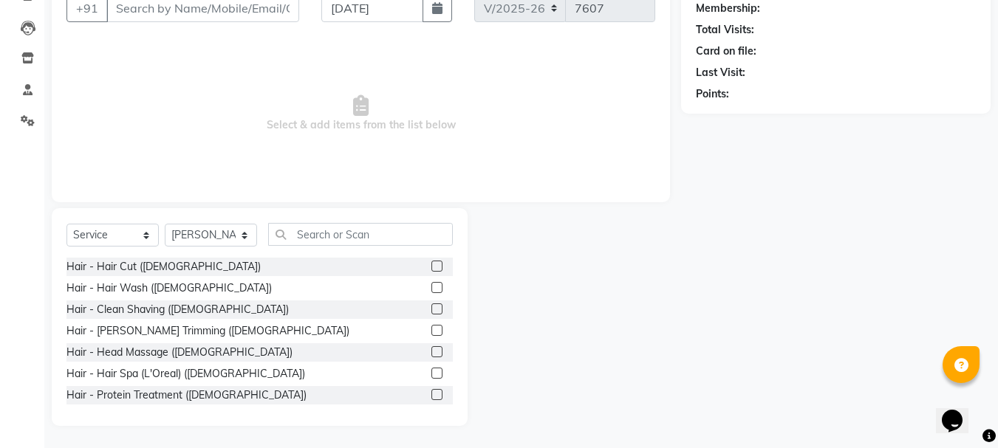
click at [431, 265] on label at bounding box center [436, 266] width 11 height 11
click at [431, 265] on input "checkbox" at bounding box center [436, 267] width 10 height 10
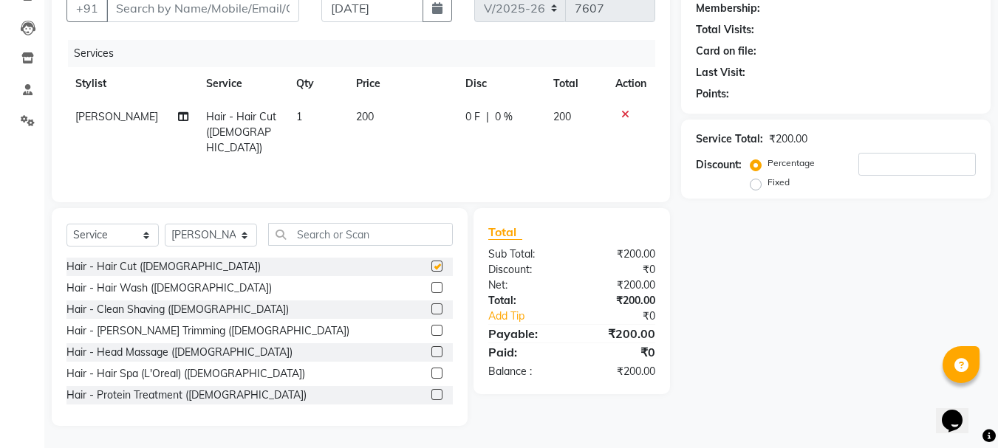
checkbox input "false"
click at [431, 332] on label at bounding box center [436, 330] width 11 height 11
click at [431, 332] on input "checkbox" at bounding box center [436, 331] width 10 height 10
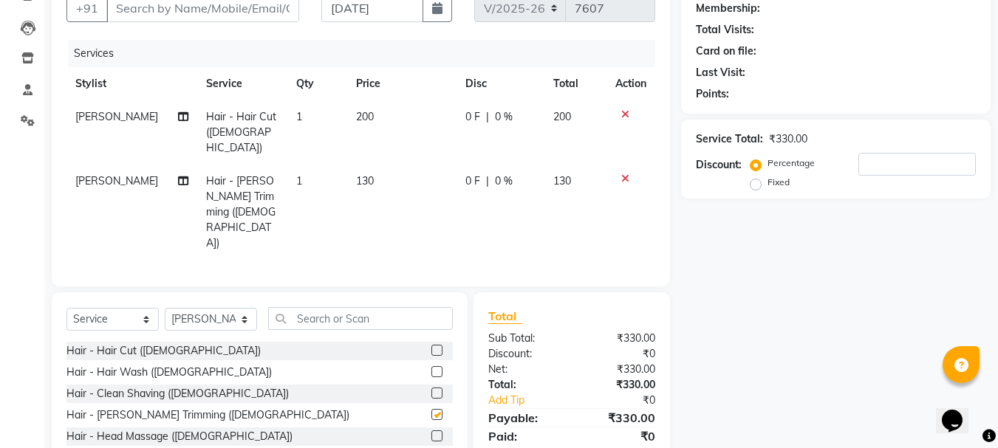
checkbox input "false"
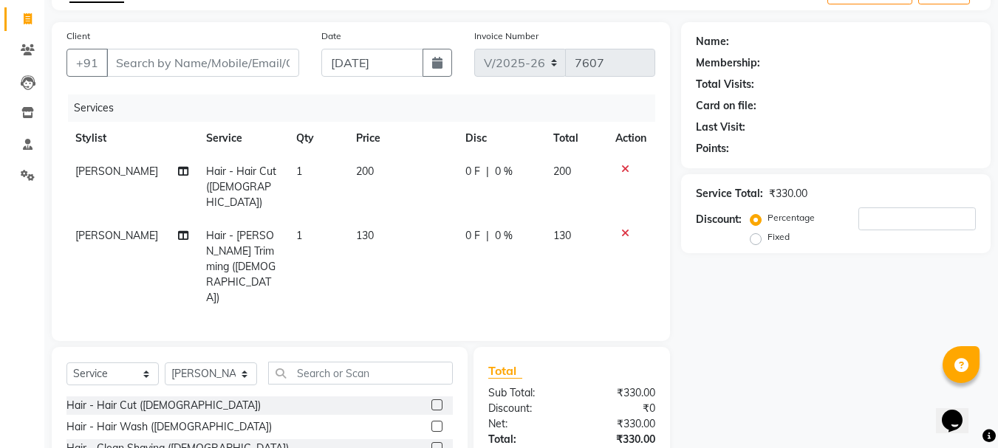
scroll to position [0, 0]
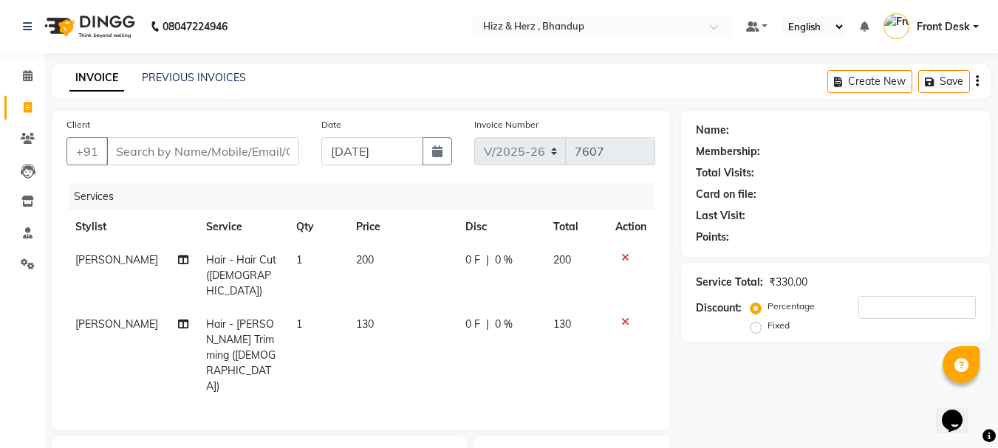
click at [626, 317] on icon at bounding box center [625, 322] width 8 height 10
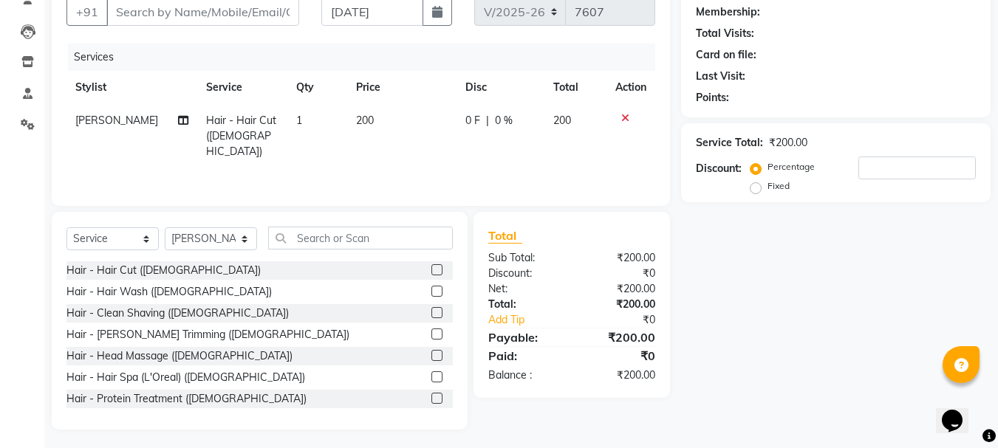
scroll to position [143, 0]
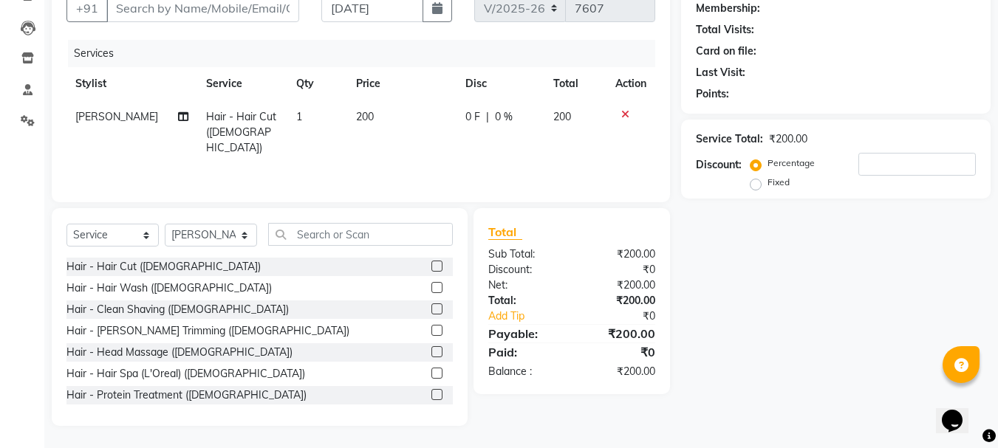
click at [431, 308] on label at bounding box center [436, 309] width 11 height 11
click at [431, 308] on input "checkbox" at bounding box center [436, 310] width 10 height 10
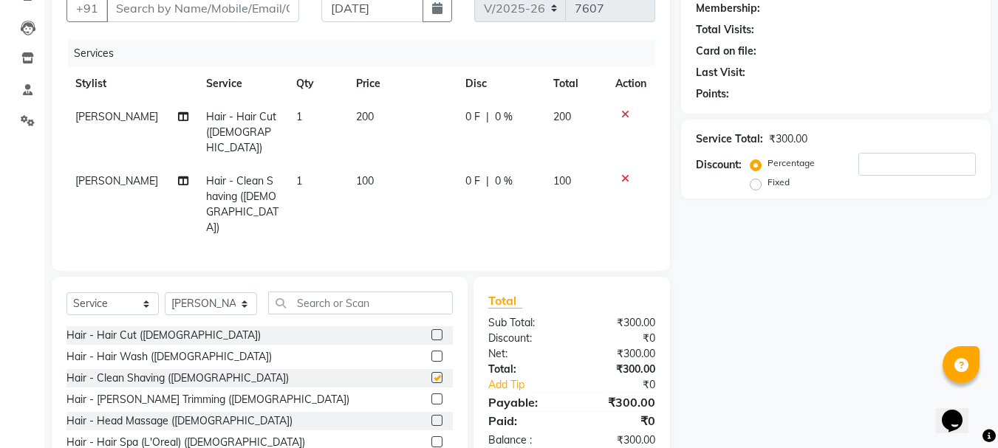
scroll to position [69, 0]
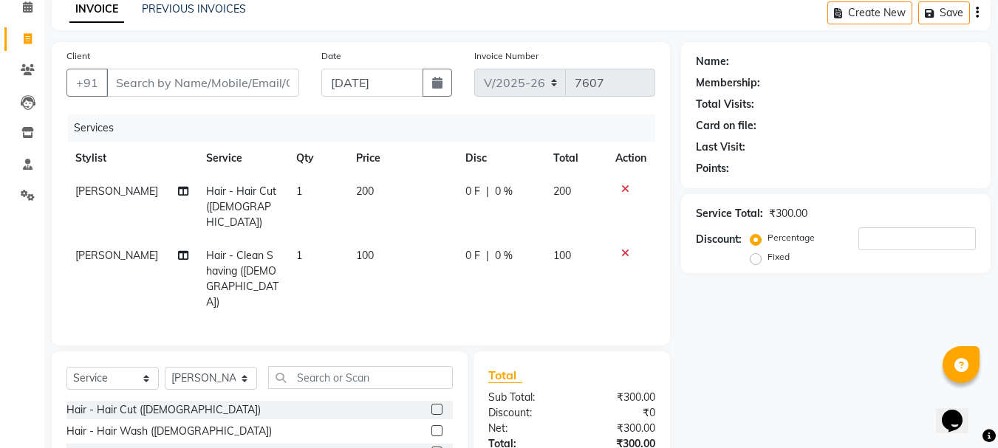
checkbox input "false"
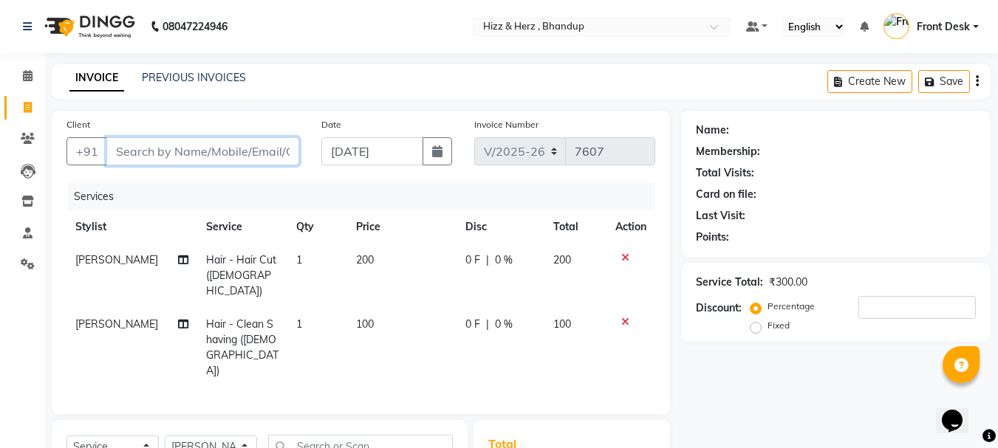
click at [278, 155] on input "Client" at bounding box center [202, 151] width 193 height 28
type input "9"
type input "0"
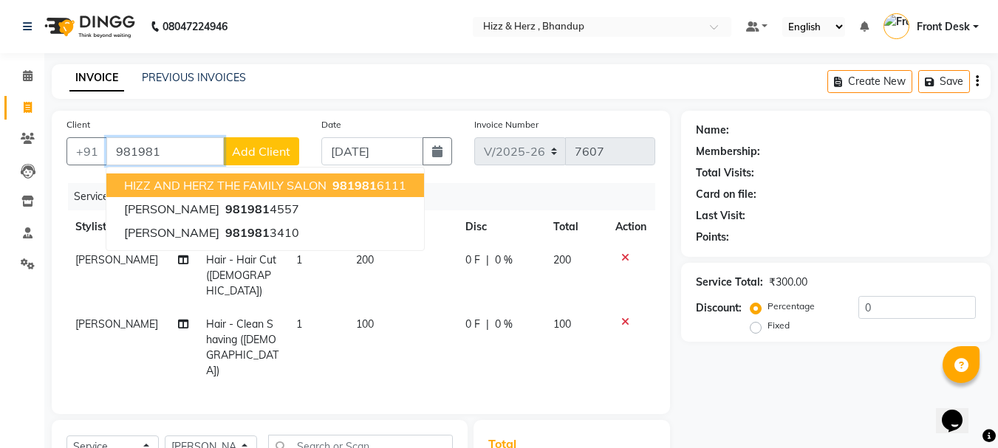
click at [242, 193] on button "HIZZ AND HERZ THE FAMILY SALON 981981 6111" at bounding box center [265, 186] width 318 height 24
type input "9819816111"
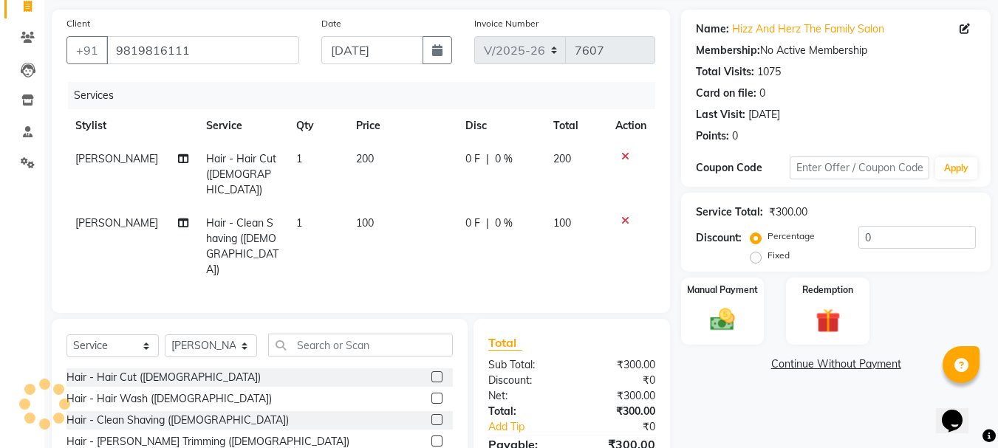
scroll to position [177, 0]
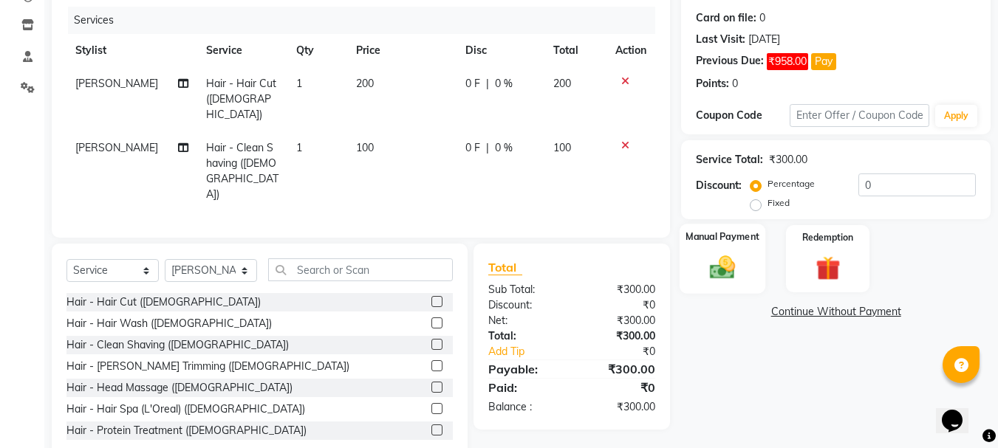
click at [723, 239] on label "Manual Payment" at bounding box center [722, 237] width 74 height 14
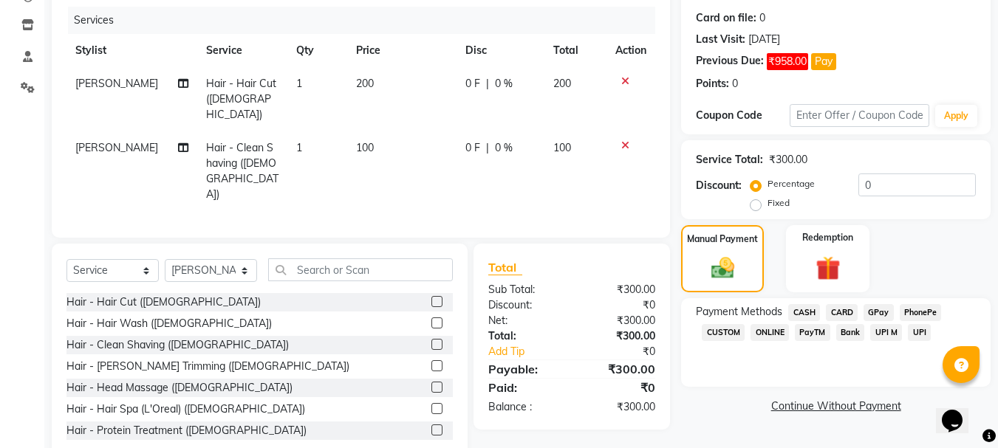
click at [809, 311] on span "CASH" at bounding box center [804, 312] width 32 height 17
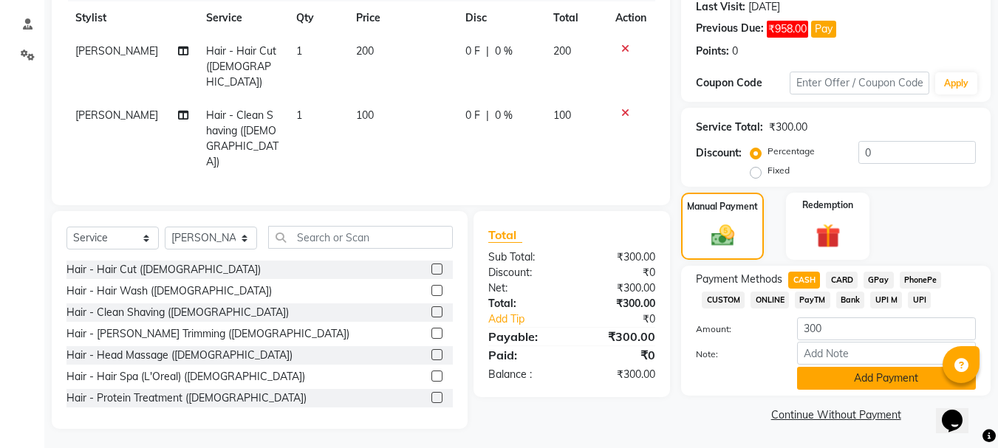
click at [880, 377] on button "Add Payment" at bounding box center [886, 378] width 179 height 23
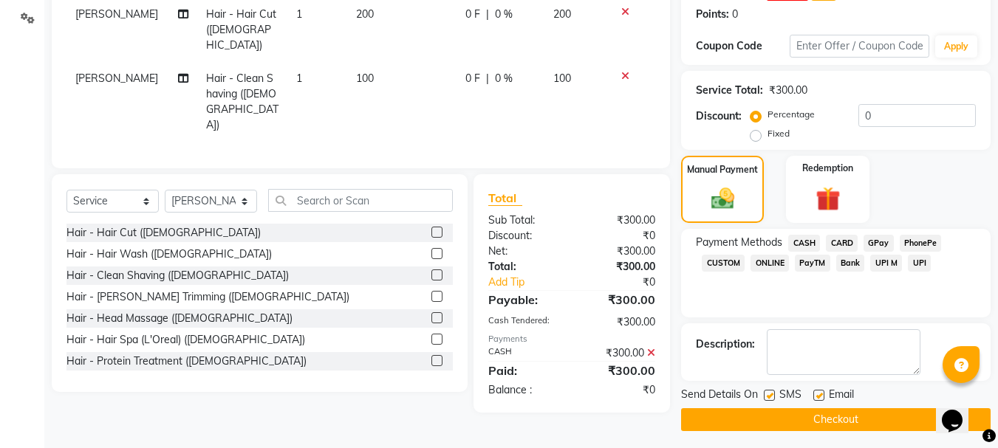
scroll to position [251, 0]
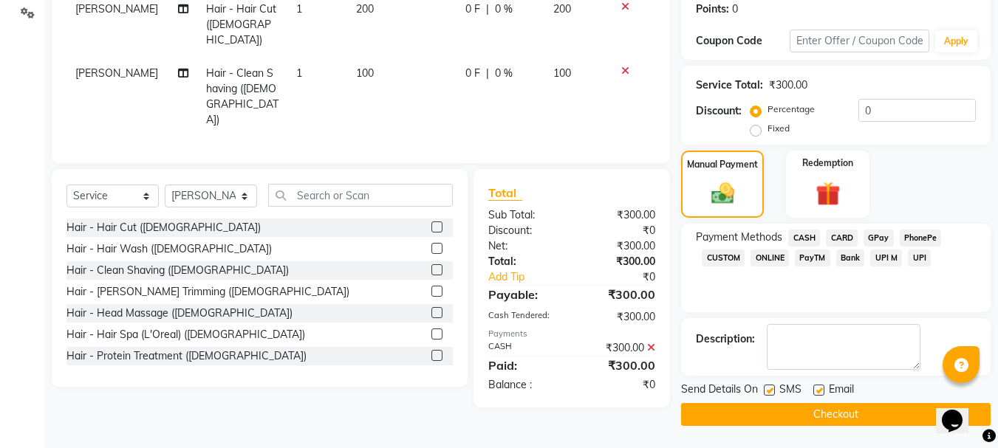
click at [864, 410] on button "Checkout" at bounding box center [835, 414] width 309 height 23
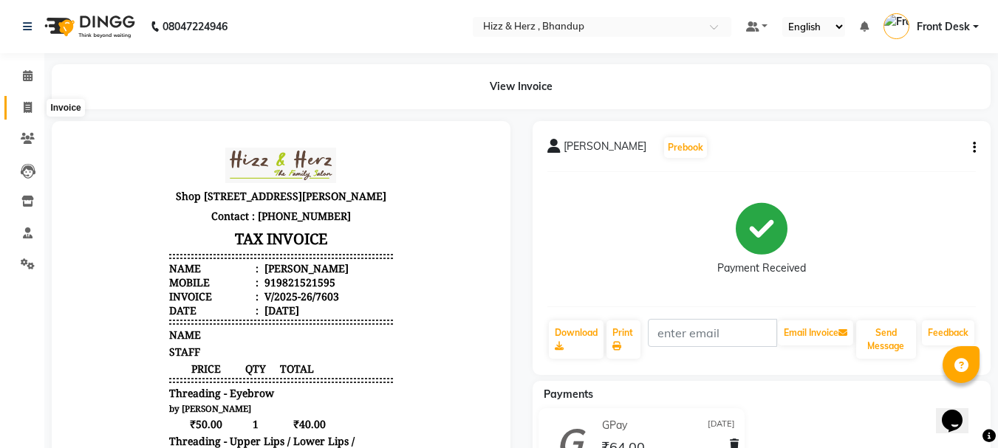
click at [30, 107] on icon at bounding box center [28, 107] width 8 height 11
select select "629"
select select "service"
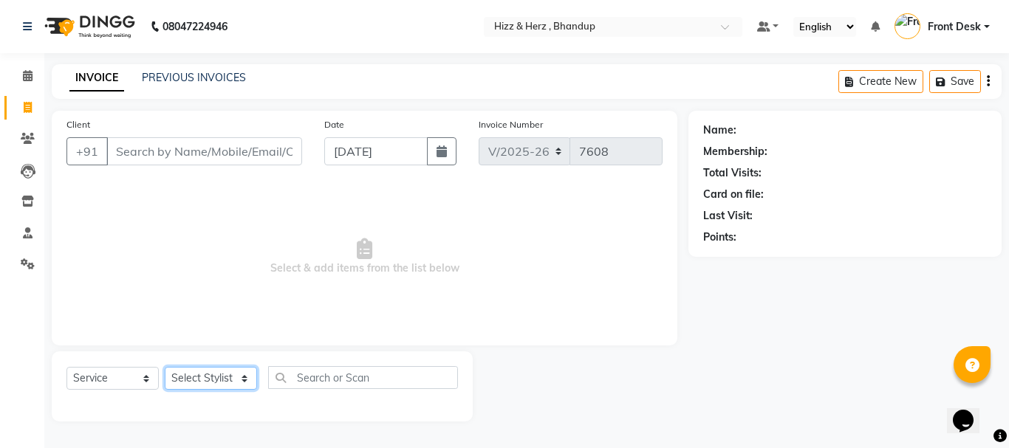
click at [241, 379] on select "Select Stylist Front Desk Gaurav Sharma HIZZ & HERZ 2 IRFAN AHMAD Jigna Goswami…" at bounding box center [211, 378] width 92 height 23
select select "11514"
click at [165, 367] on select "Select Stylist Front Desk Gaurav Sharma HIZZ & HERZ 2 IRFAN AHMAD Jigna Goswami…" at bounding box center [211, 378] width 92 height 23
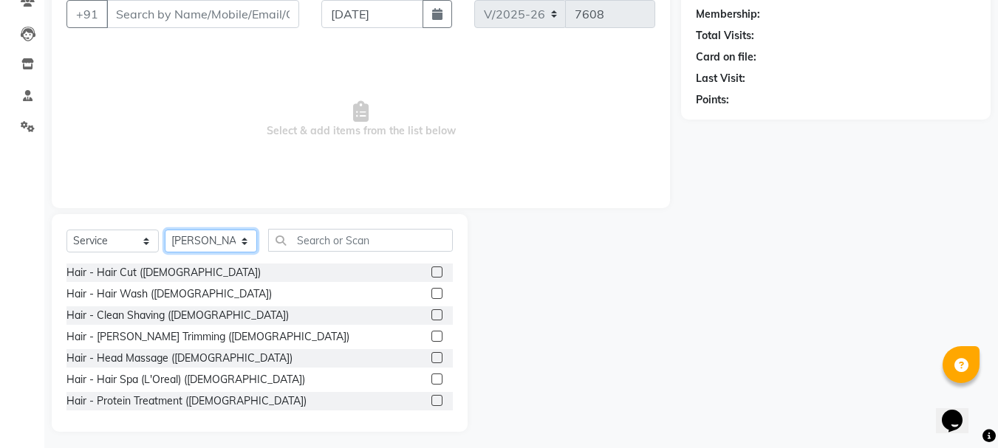
scroll to position [143, 0]
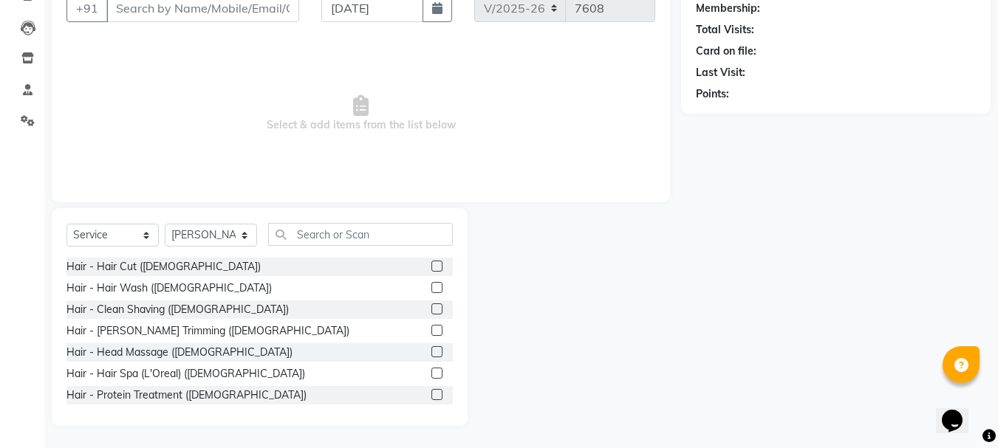
click at [431, 264] on label at bounding box center [436, 266] width 11 height 11
click at [431, 264] on input "checkbox" at bounding box center [436, 267] width 10 height 10
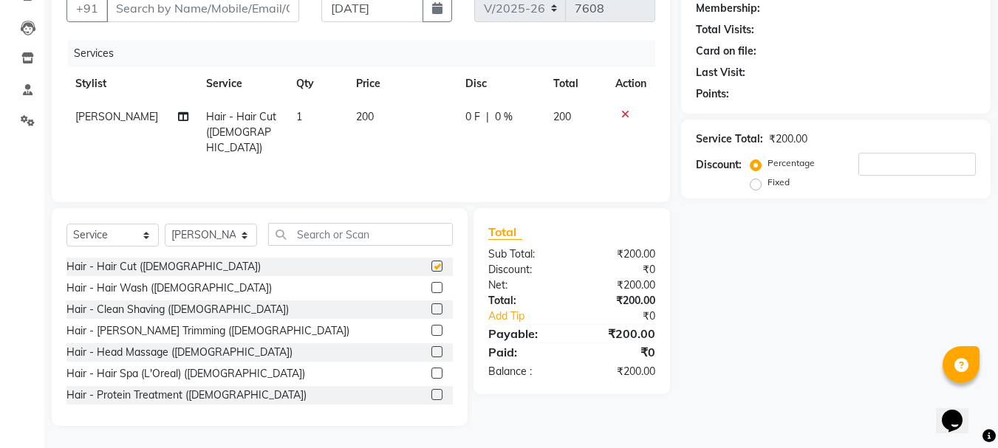
checkbox input "false"
click at [431, 311] on label at bounding box center [436, 309] width 11 height 11
click at [431, 311] on input "checkbox" at bounding box center [436, 310] width 10 height 10
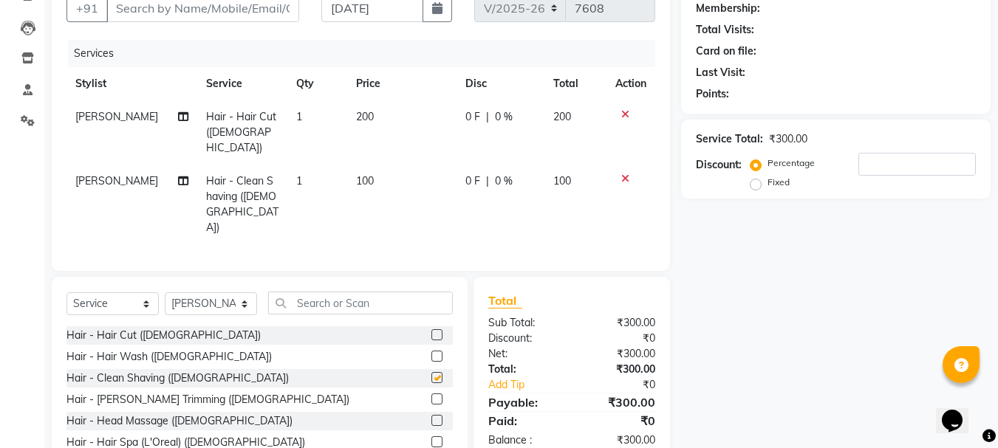
scroll to position [1, 0]
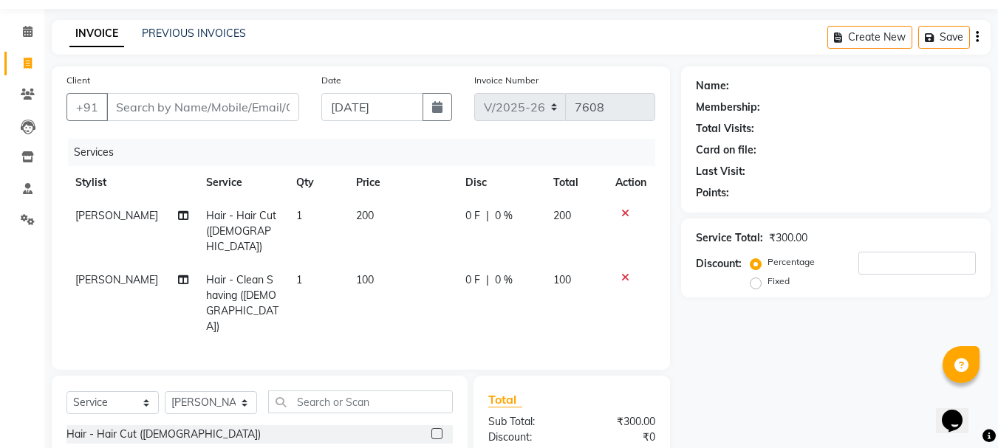
checkbox input "false"
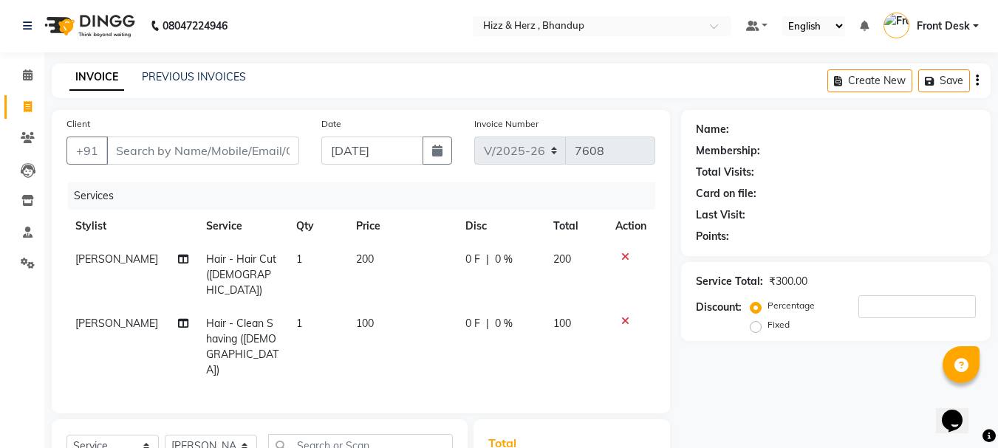
scroll to position [0, 0]
click at [280, 151] on input "Client" at bounding box center [202, 151] width 193 height 28
click at [261, 151] on input "Client" at bounding box center [202, 151] width 193 height 28
